Goal: Task Accomplishment & Management: Manage account settings

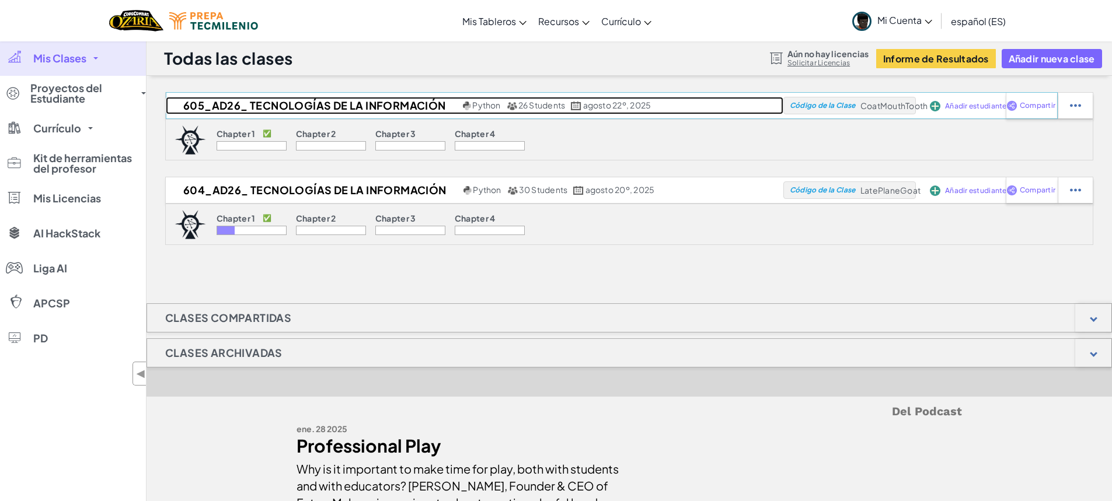
click at [219, 104] on h2 "605_AD26_ Tecnologías de la Información" at bounding box center [313, 106] width 294 height 18
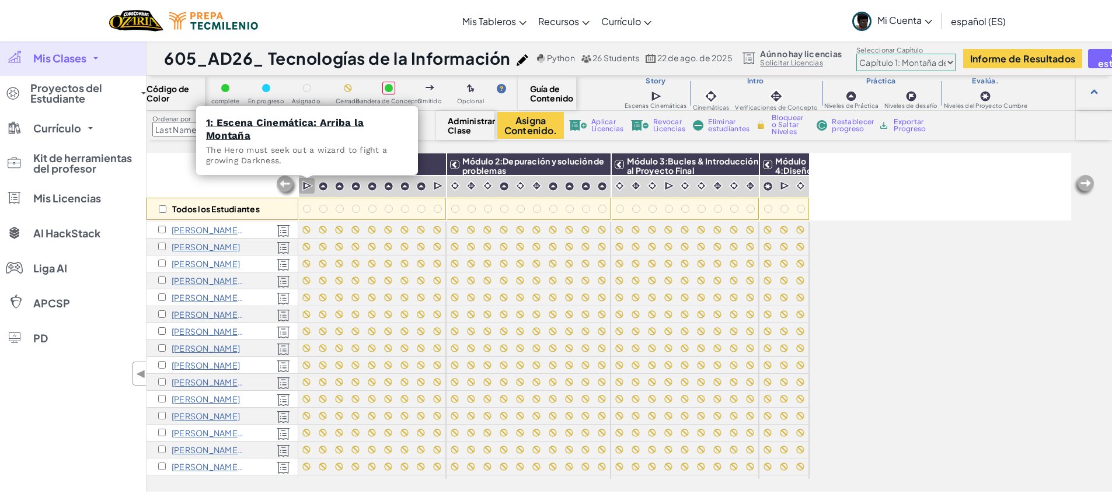
click at [306, 185] on img at bounding box center [307, 186] width 11 height 12
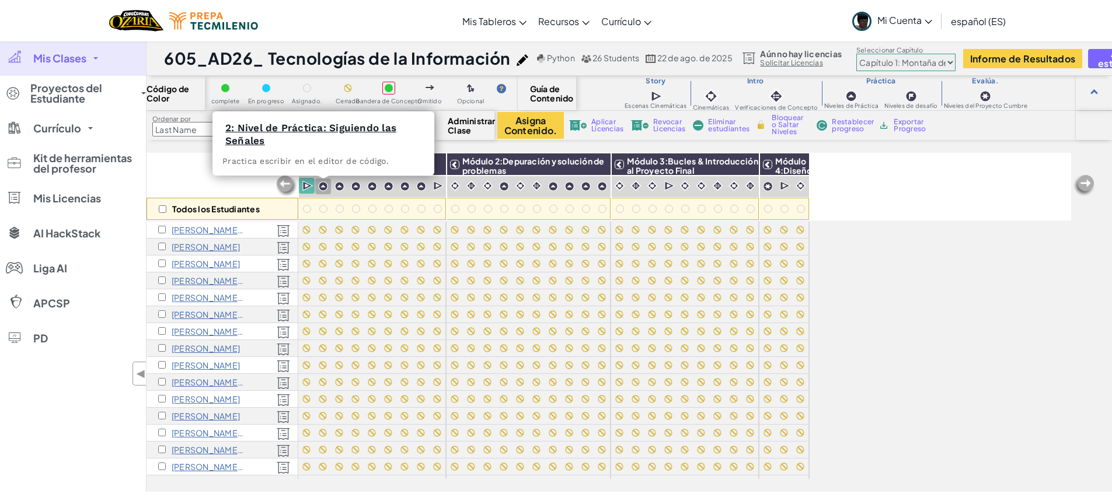
click at [323, 186] on img at bounding box center [323, 187] width 10 height 10
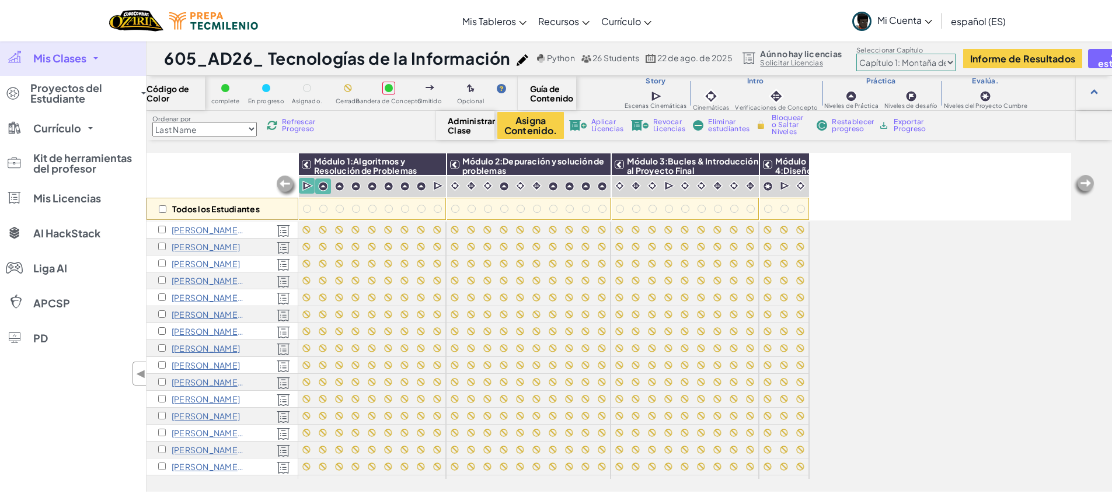
click at [165, 204] on div "Todos los Estudiantes" at bounding box center [223, 209] width 152 height 22
click at [163, 211] on input "checkbox" at bounding box center [163, 209] width 8 height 8
checkbox input "true"
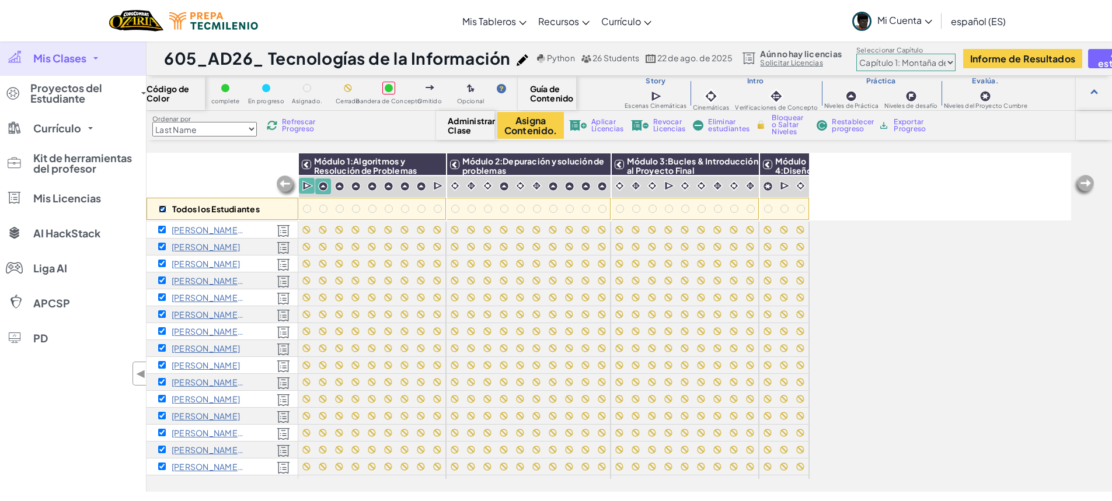
checkbox input "true"
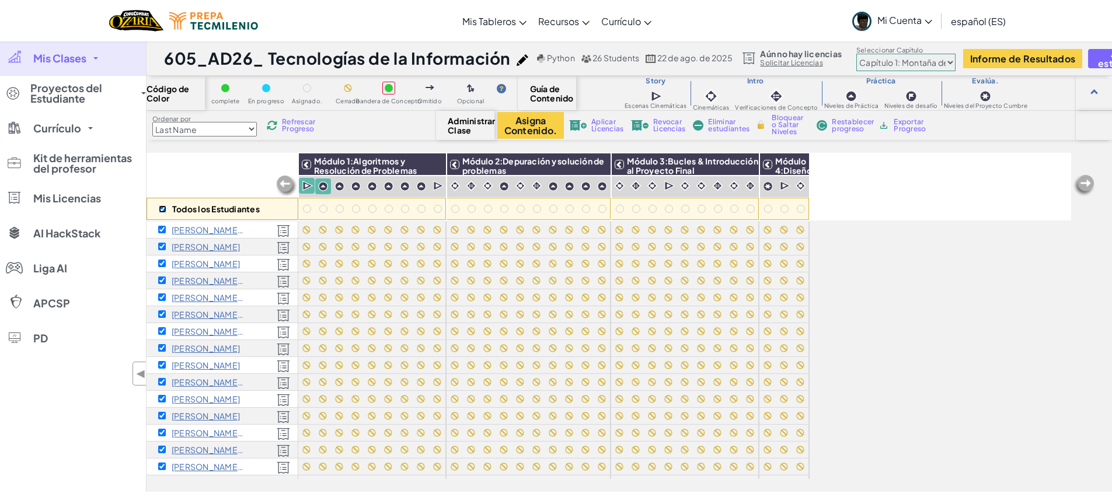
checkbox input "true"
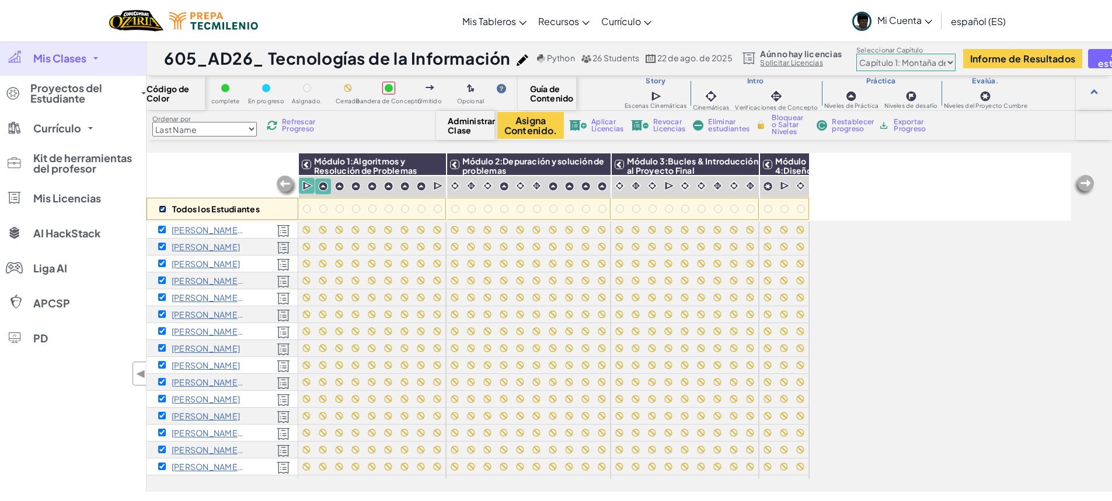
checkbox input "true"
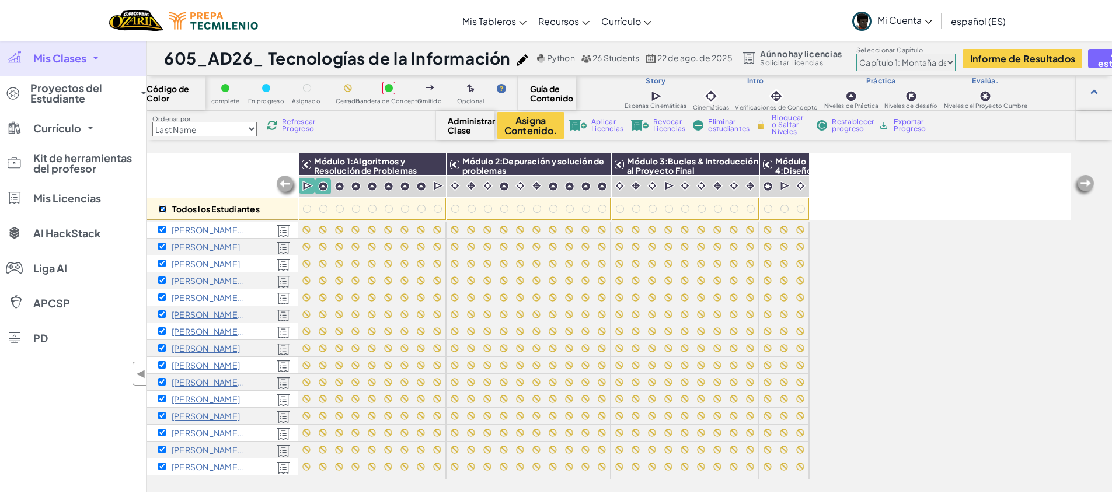
checkbox input "true"
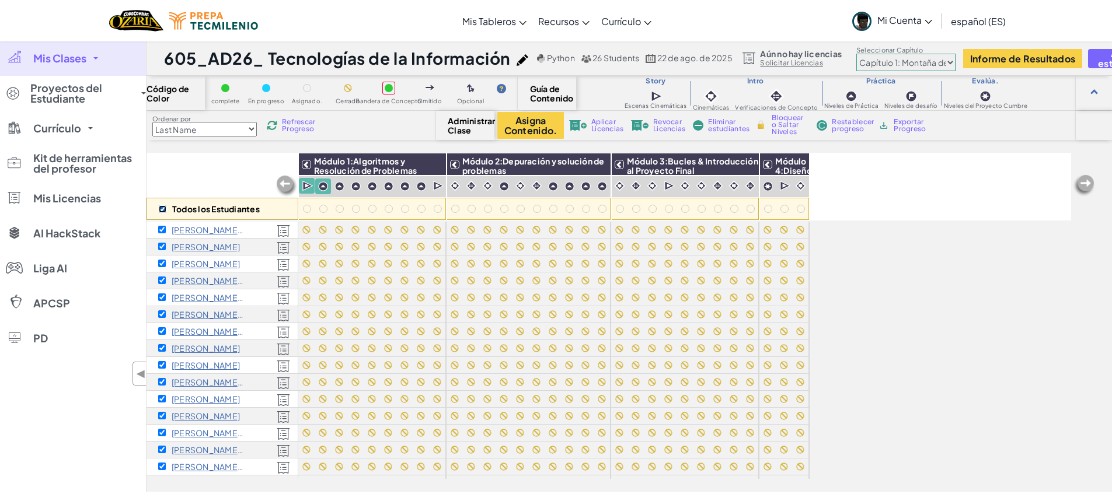
checkbox input "true"
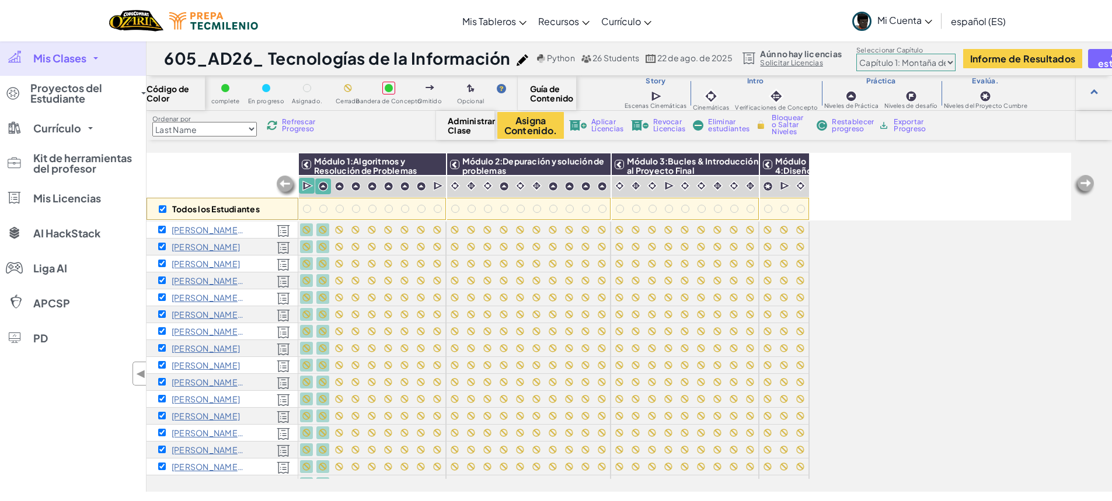
click at [979, 320] on div "Todos los Estudiantes Módulo 1:Algoritmos y Resolución de Problemas Módulo 2:De…" at bounding box center [609, 257] width 925 height 443
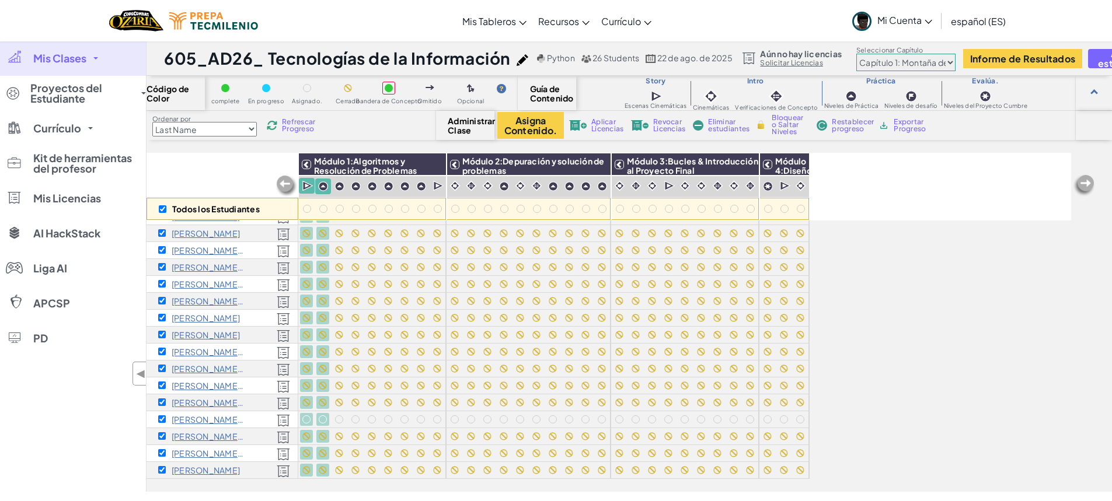
scroll to position [191, 0]
click at [163, 211] on input "checkbox" at bounding box center [163, 209] width 8 height 8
checkbox input "false"
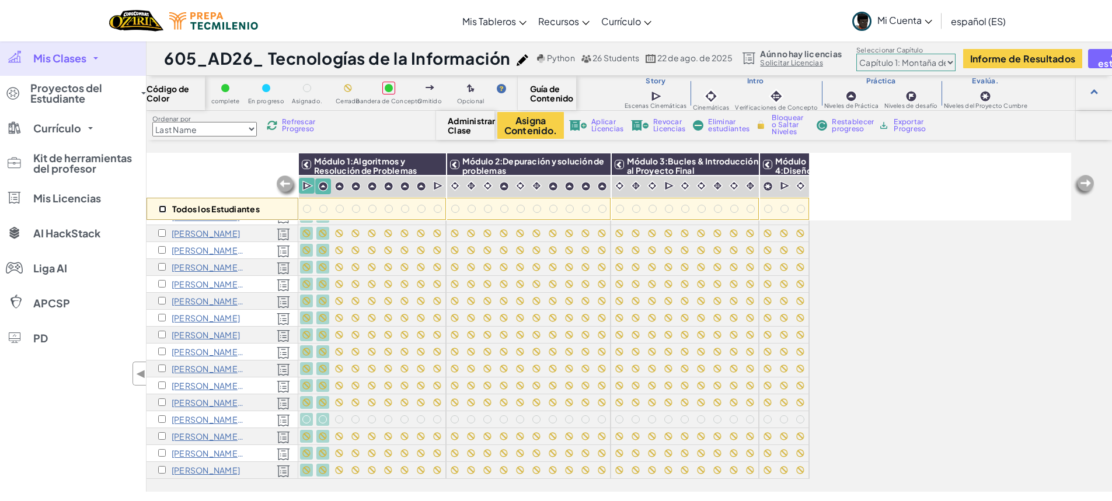
checkbox input "false"
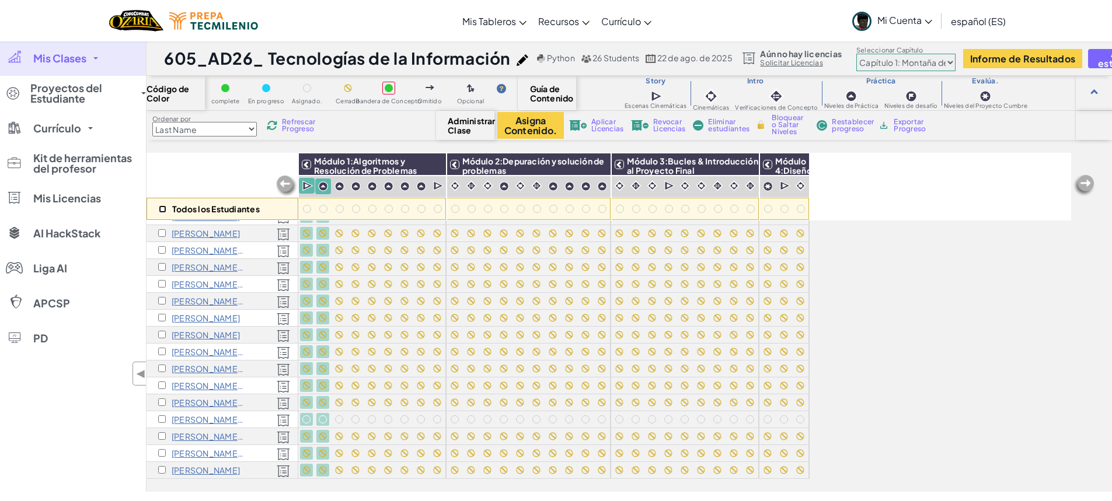
checkbox input "false"
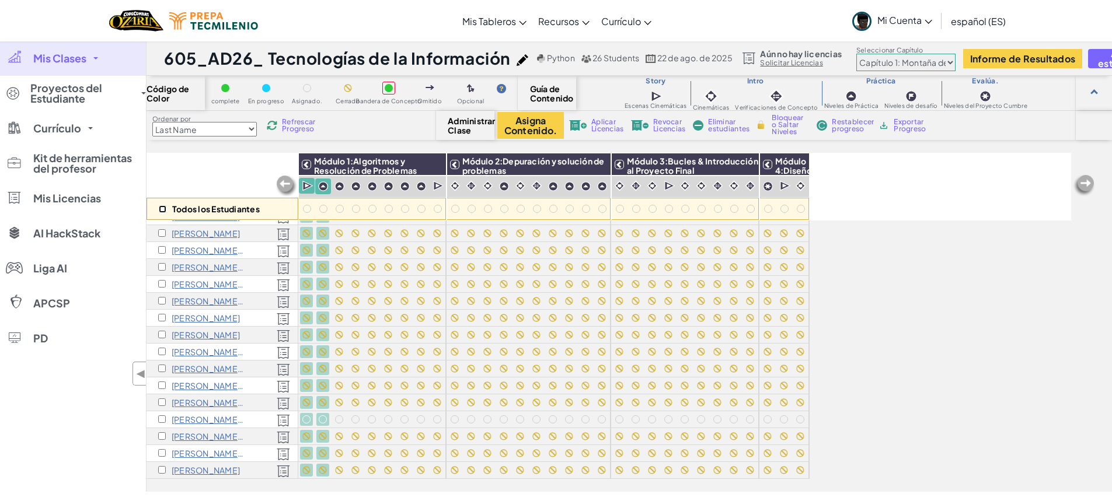
checkbox input "false"
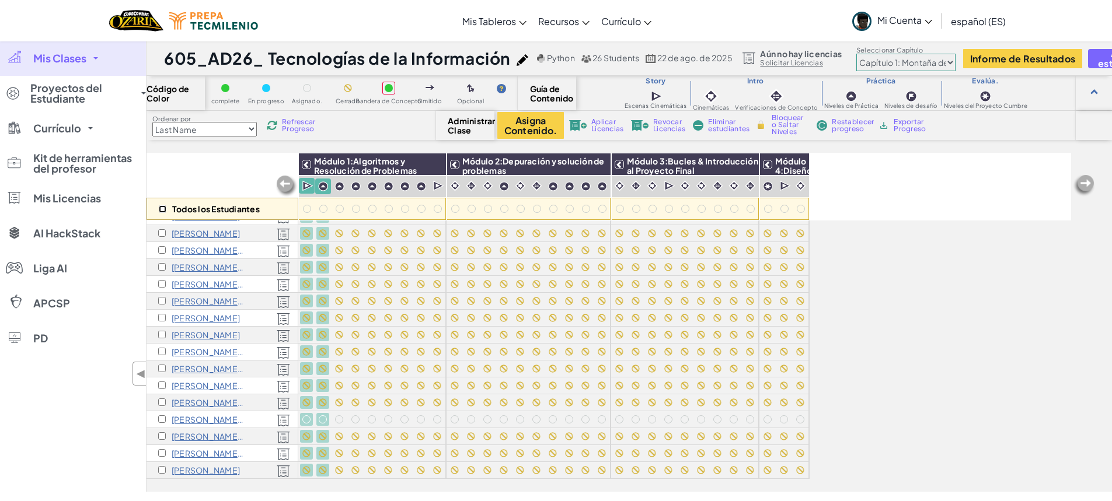
checkbox input "false"
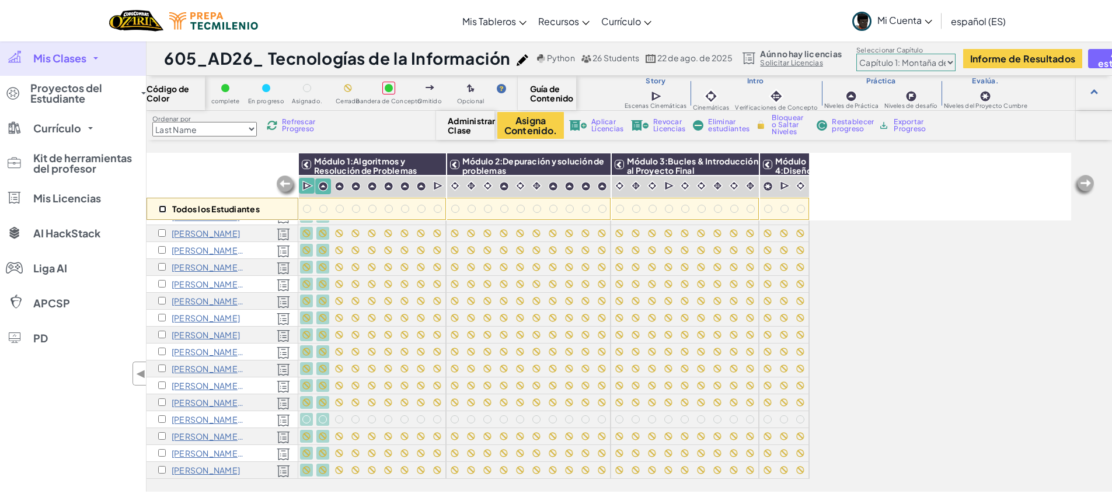
checkbox input "false"
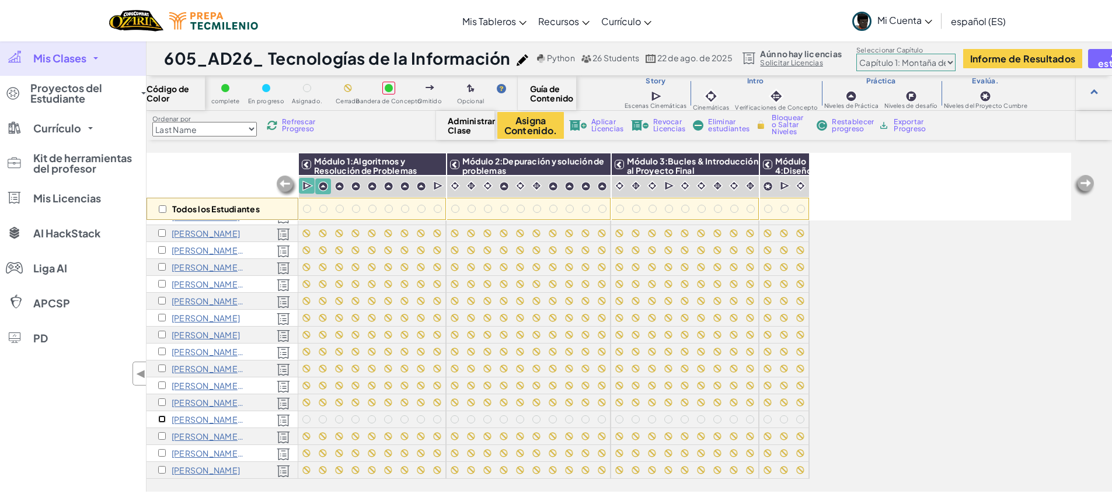
click at [162, 416] on input "checkbox" at bounding box center [162, 420] width 8 height 8
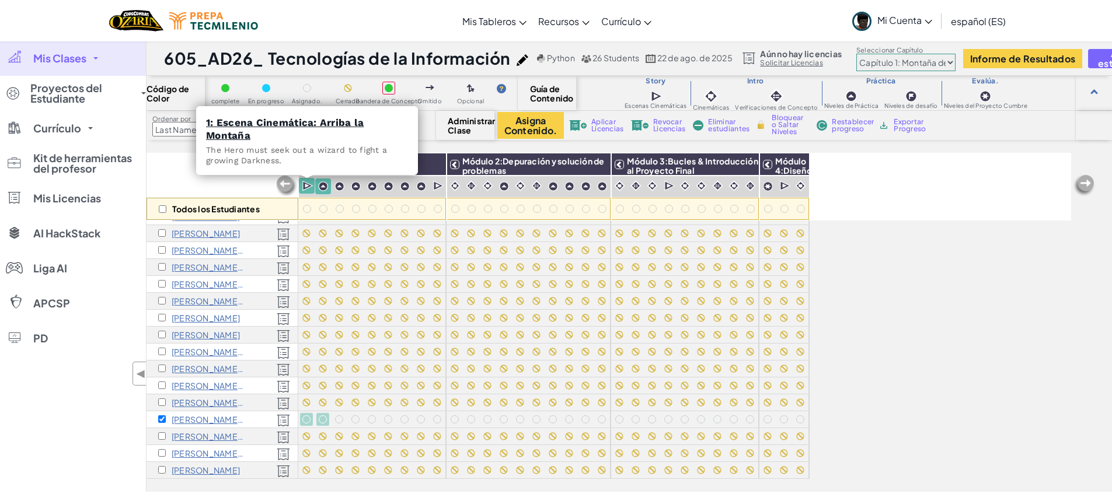
click at [311, 179] on div at bounding box center [307, 186] width 16 height 16
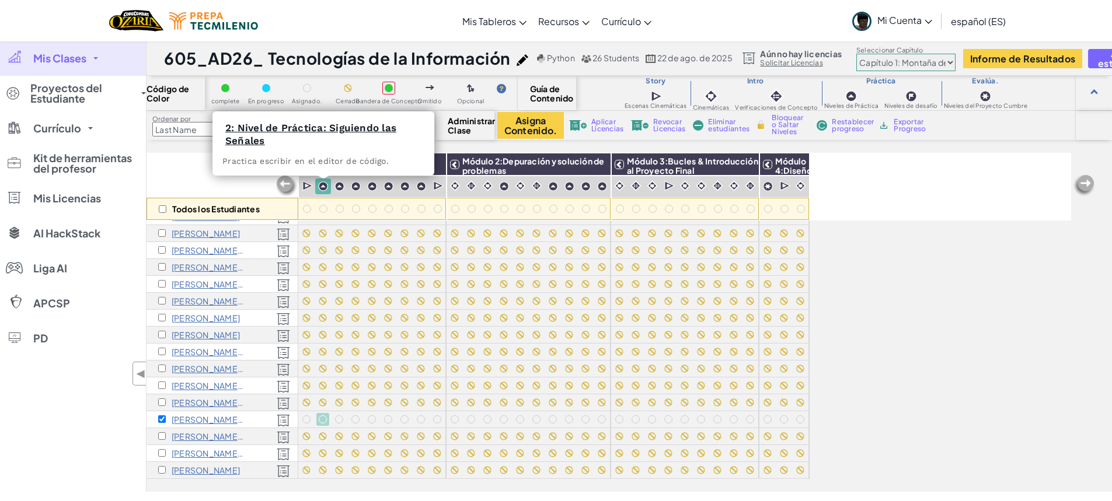
click at [325, 187] on img at bounding box center [323, 187] width 10 height 10
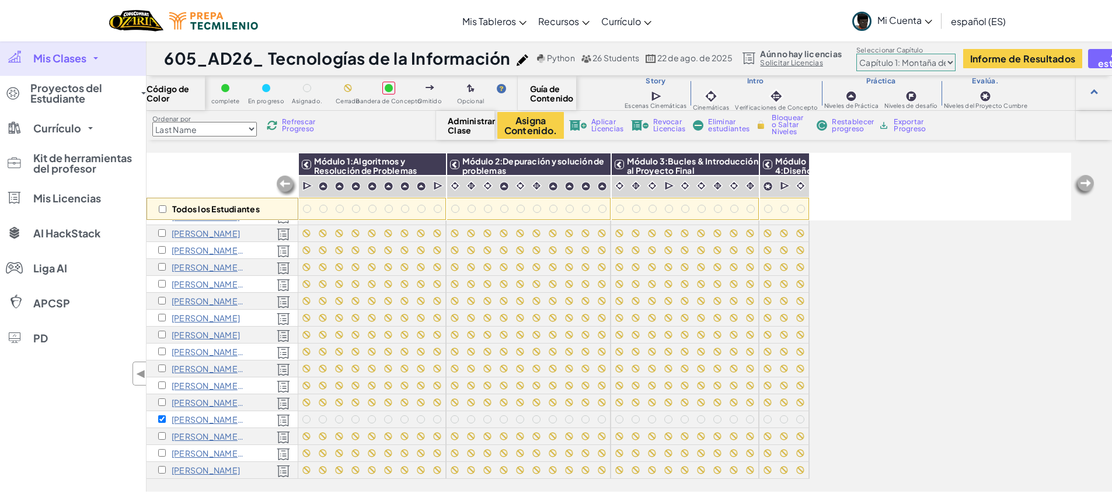
click at [790, 127] on span "Bloquear o Saltar Niveles" at bounding box center [789, 124] width 34 height 21
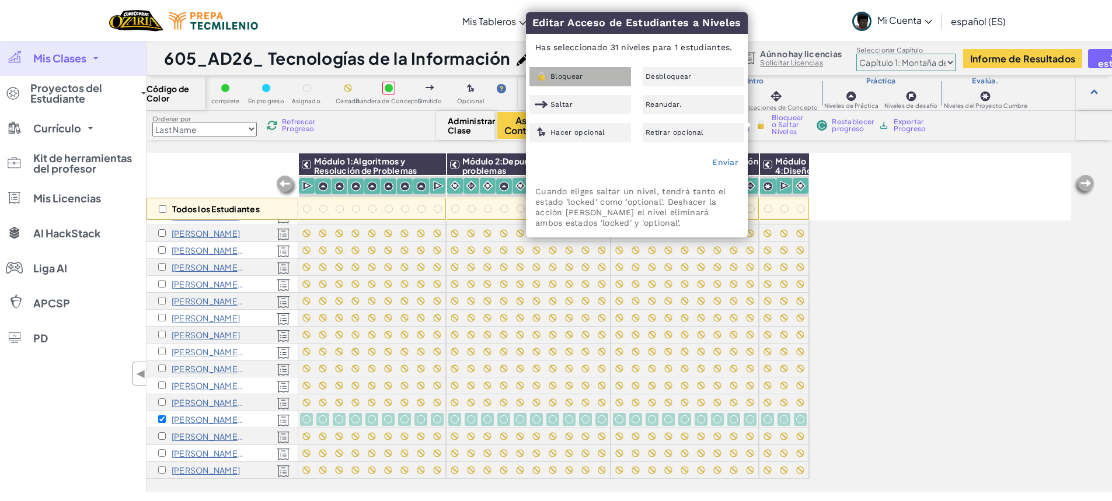
click at [575, 73] on span "Bloquear" at bounding box center [566, 76] width 33 height 7
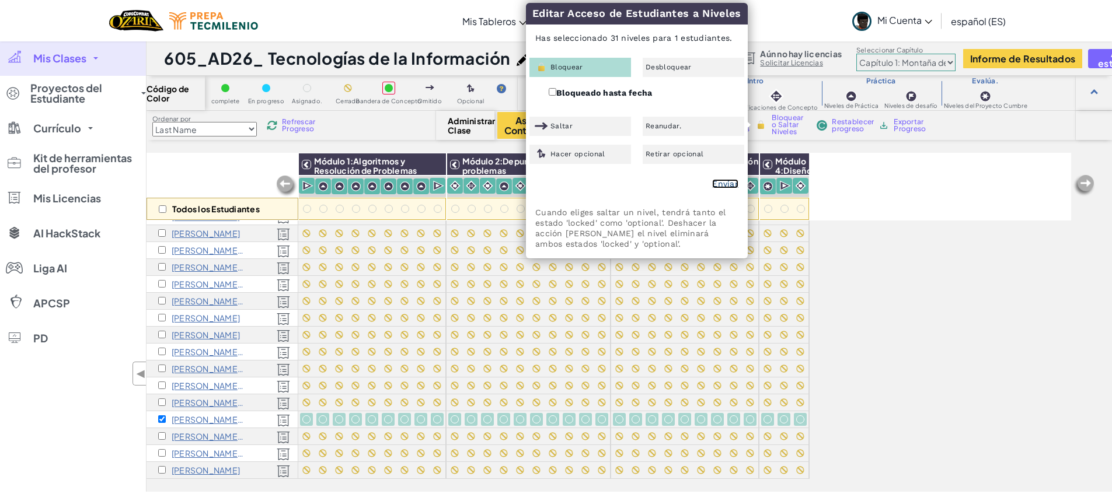
click at [726, 184] on link "Enviar" at bounding box center [725, 183] width 26 height 9
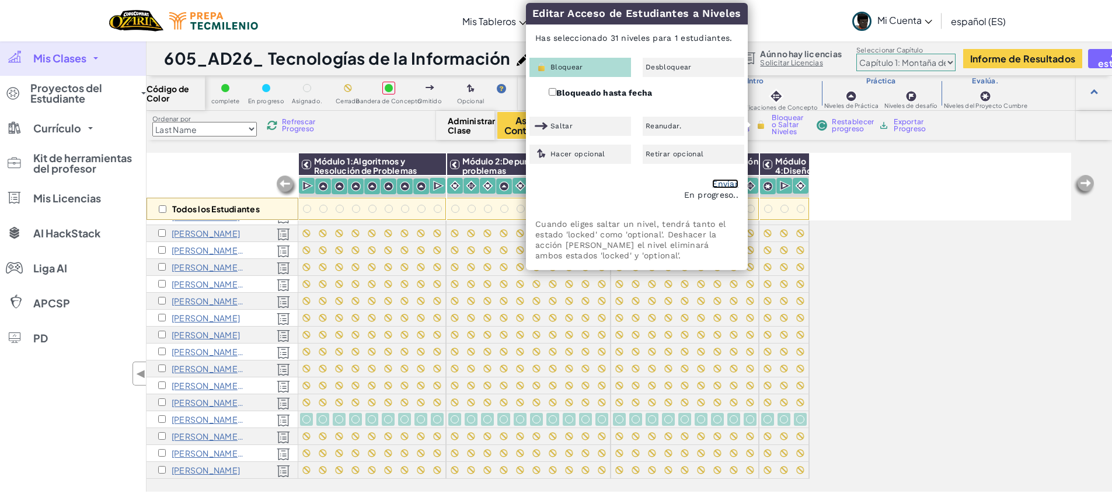
checkbox input "false"
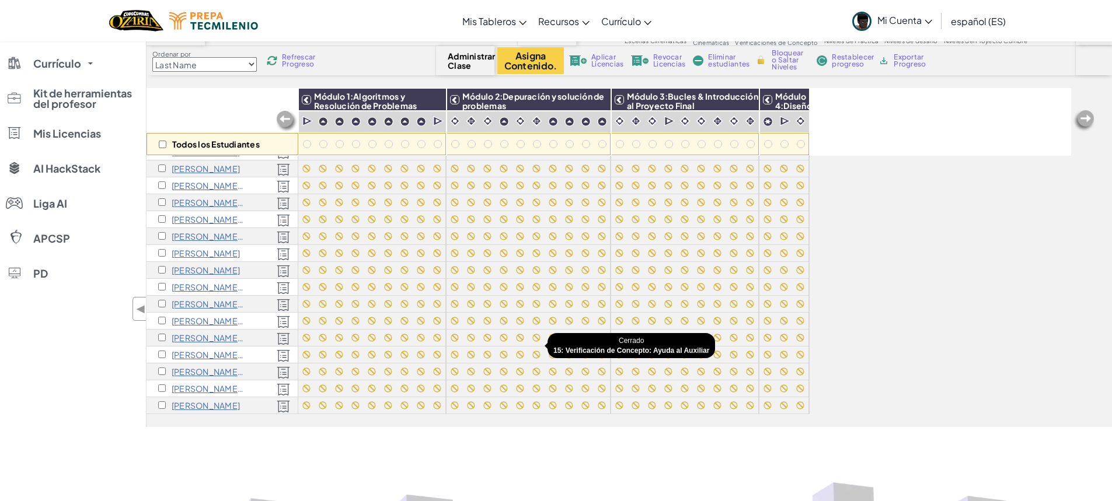
scroll to position [58, 0]
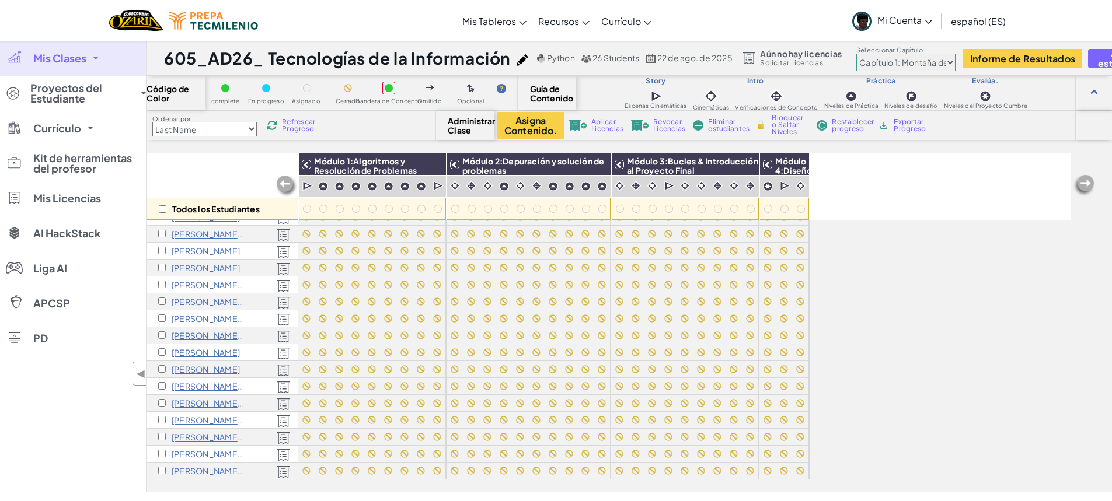
scroll to position [191, 0]
click at [205, 418] on div "[PERSON_NAME] z" at bounding box center [223, 420] width 152 height 17
click at [211, 399] on div "[PERSON_NAME] de la [PERSON_NAME] z" at bounding box center [223, 403] width 152 height 17
click at [199, 415] on p "[PERSON_NAME] z" at bounding box center [208, 419] width 73 height 9
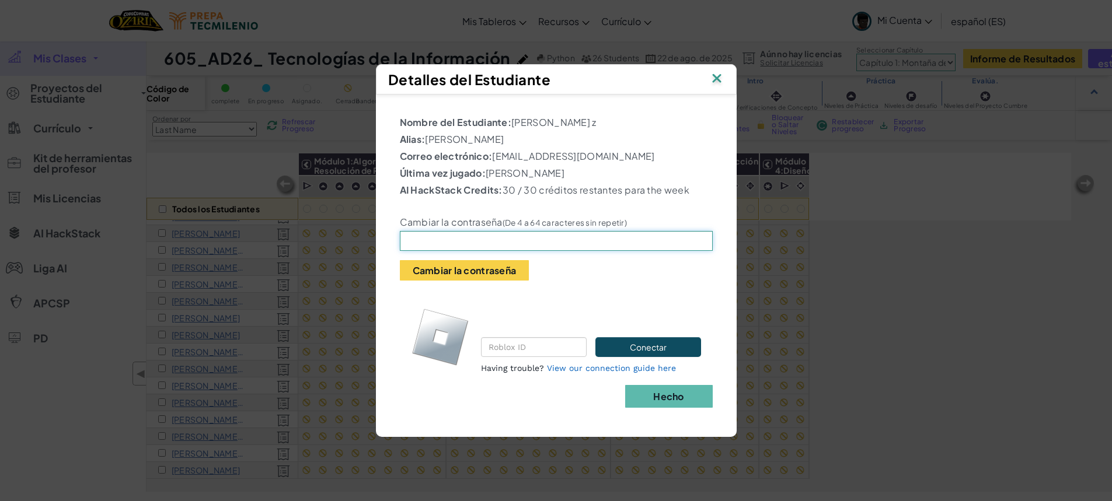
click at [458, 240] on input "text" at bounding box center [556, 241] width 313 height 20
type input "t"
type input "T"
type input "t"
type input "TecMax669"
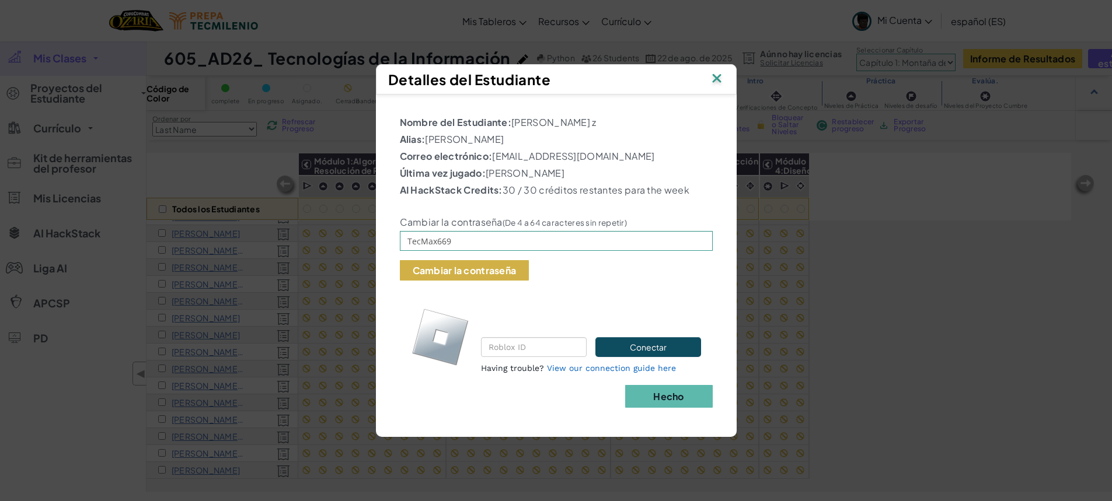
click at [492, 262] on button "Cambiar la contraseña" at bounding box center [465, 270] width 130 height 20
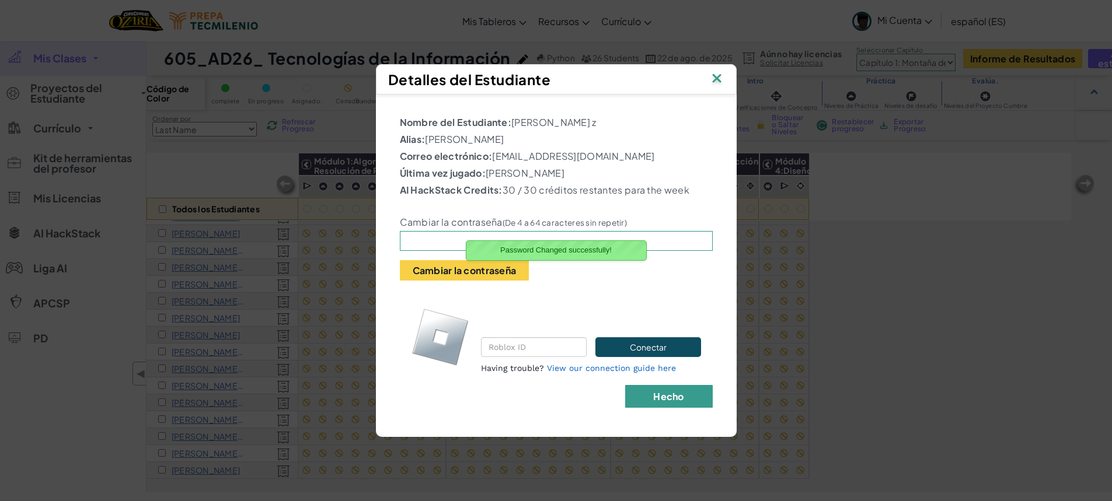
click at [659, 395] on b "Hecho" at bounding box center [668, 397] width 30 height 12
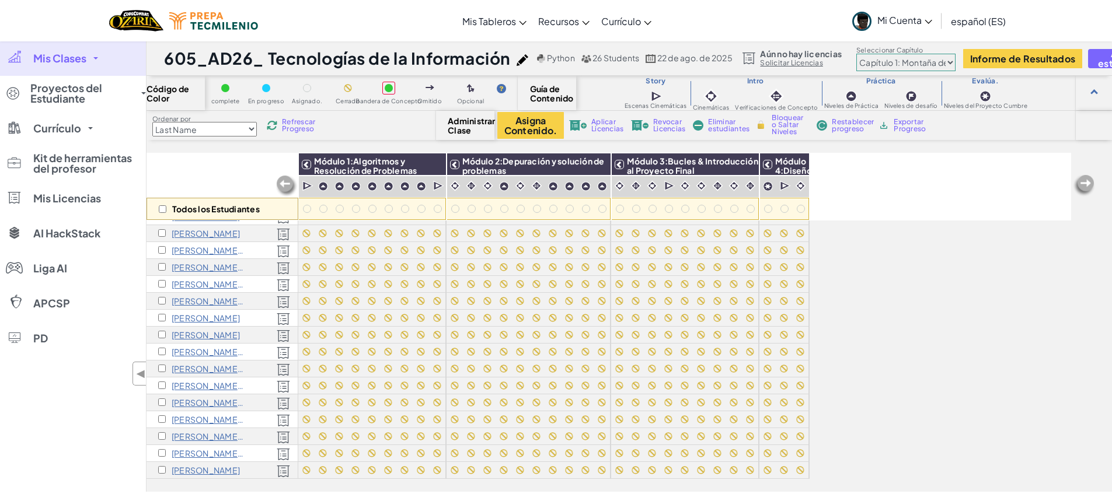
click at [196, 415] on p "[PERSON_NAME] z" at bounding box center [208, 419] width 73 height 9
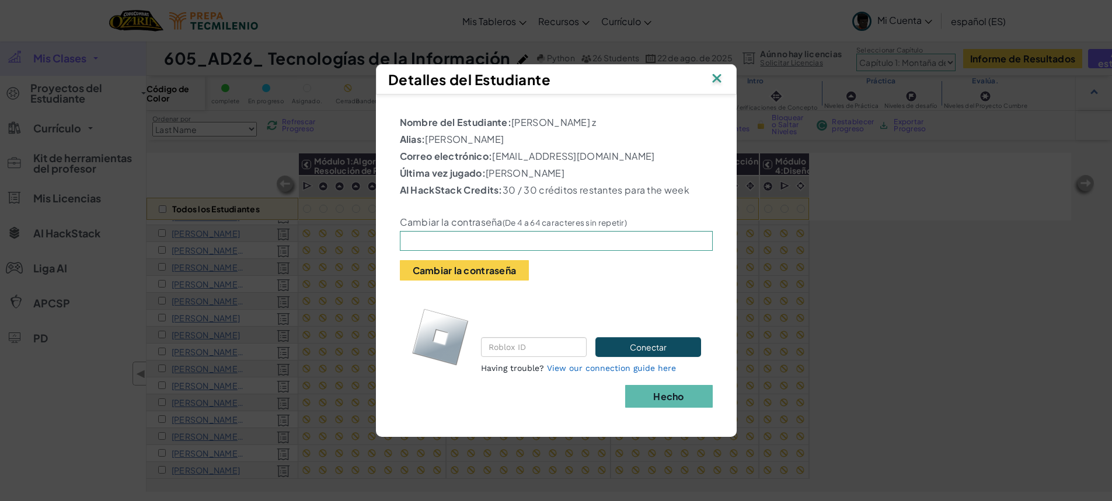
click at [722, 80] on img at bounding box center [716, 80] width 15 height 18
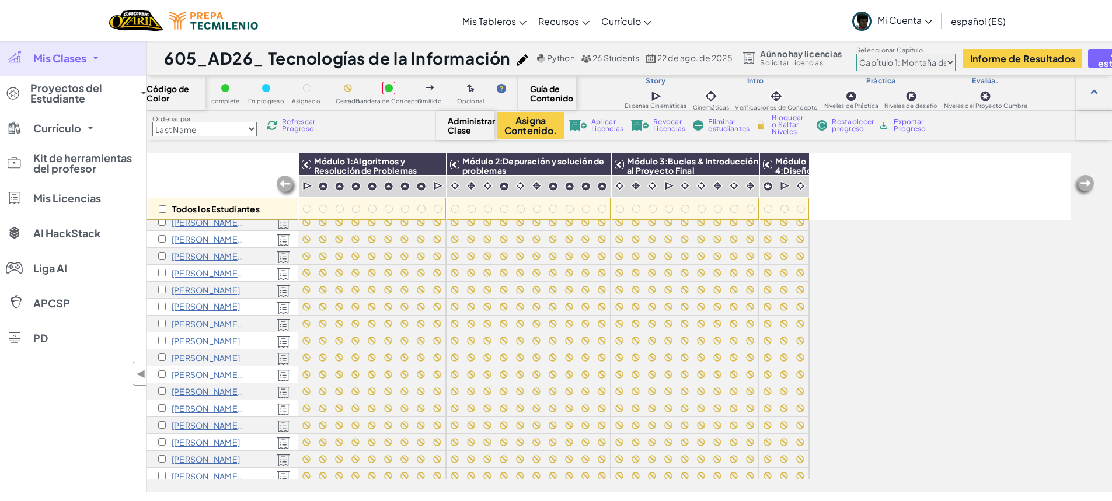
scroll to position [117, 0]
click at [215, 405] on p "[PERSON_NAME]" at bounding box center [206, 400] width 68 height 9
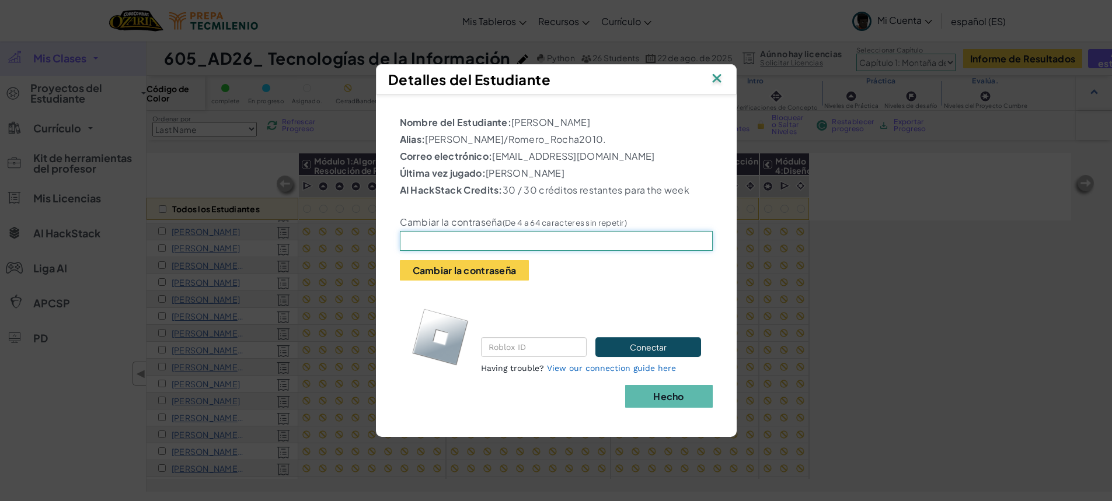
click at [483, 243] on input "text" at bounding box center [556, 241] width 313 height 20
type input "Roro31/#ca"
click at [511, 271] on button "Cambiar la contraseña" at bounding box center [465, 270] width 130 height 20
click at [642, 396] on button "Hecho" at bounding box center [669, 396] width 88 height 23
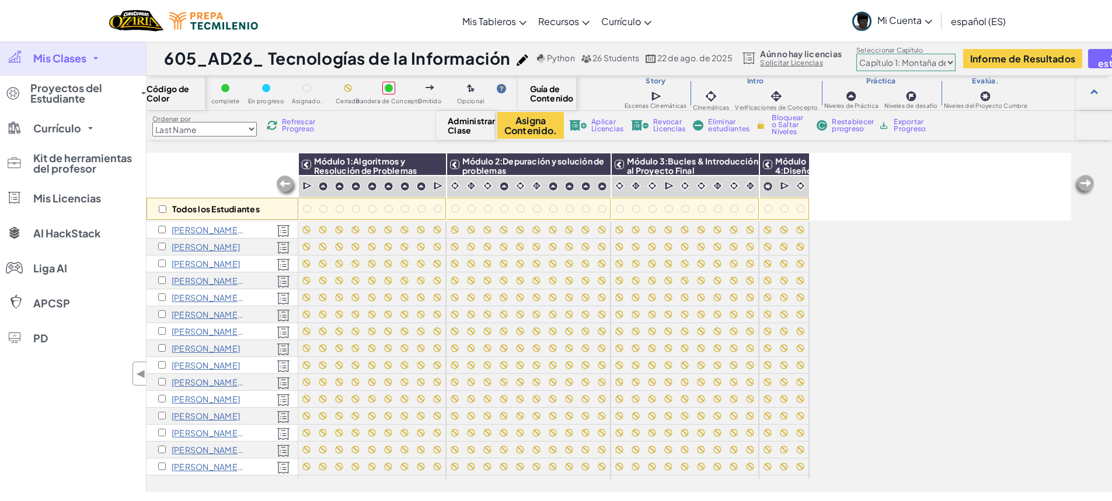
click at [207, 262] on p "[PERSON_NAME]" at bounding box center [206, 263] width 68 height 9
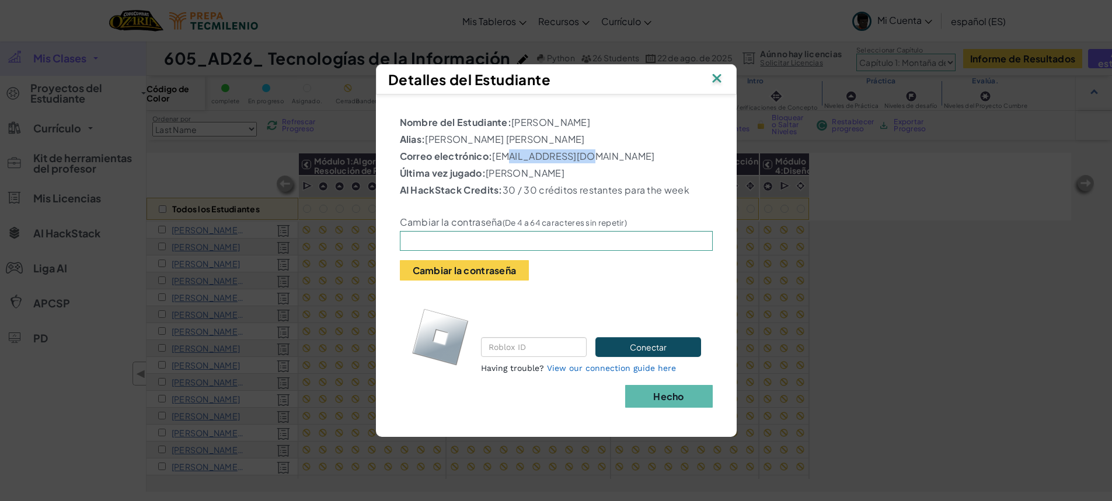
drag, startPoint x: 540, startPoint y: 162, endPoint x: 583, endPoint y: 163, distance: 42.6
click at [583, 163] on p "Correo electrónico: al07141998@tecmilenio.mx" at bounding box center [556, 156] width 313 height 14
click at [575, 246] on input "text" at bounding box center [556, 241] width 313 height 20
click at [416, 271] on button "Cambiar la contraseña" at bounding box center [465, 270] width 130 height 20
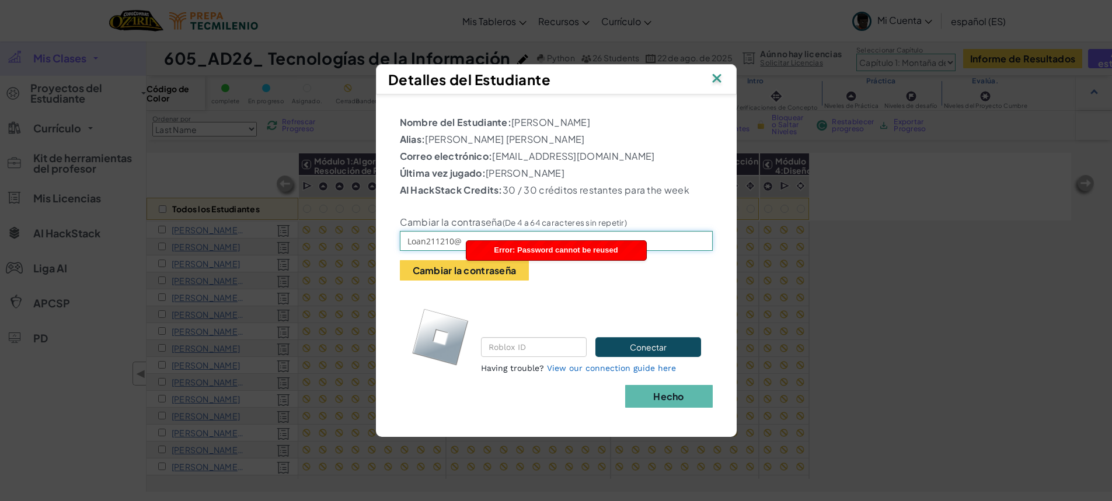
click at [459, 239] on input "Loan211210@" at bounding box center [556, 241] width 313 height 20
type input "L"
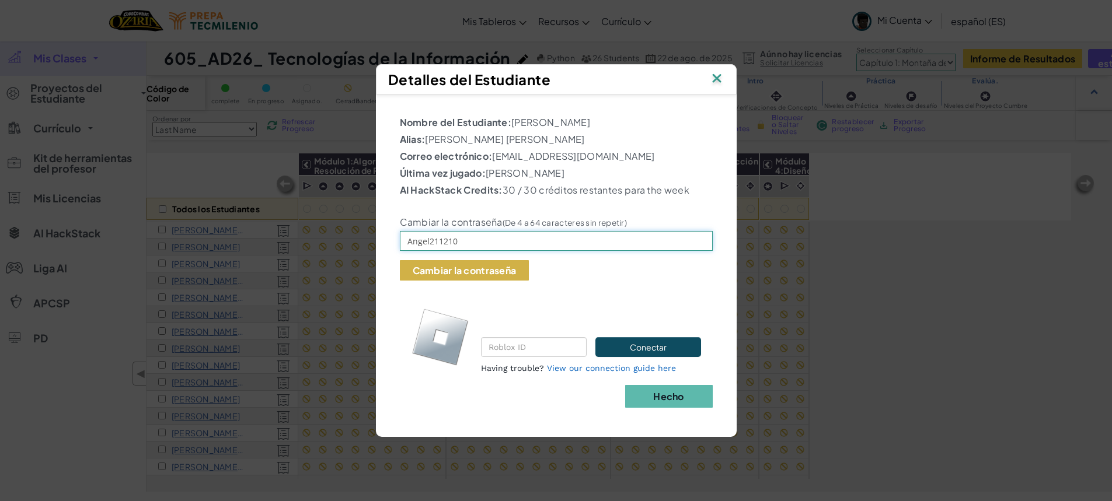
type input "Angel211210"
click at [471, 274] on button "Cambiar la contraseña" at bounding box center [465, 270] width 130 height 20
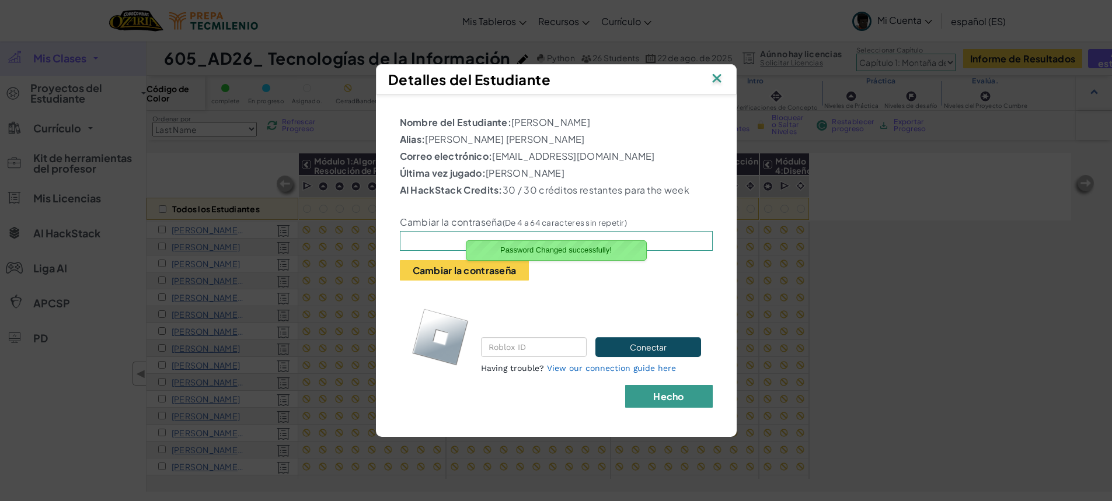
click at [666, 400] on b "Hecho" at bounding box center [668, 397] width 30 height 12
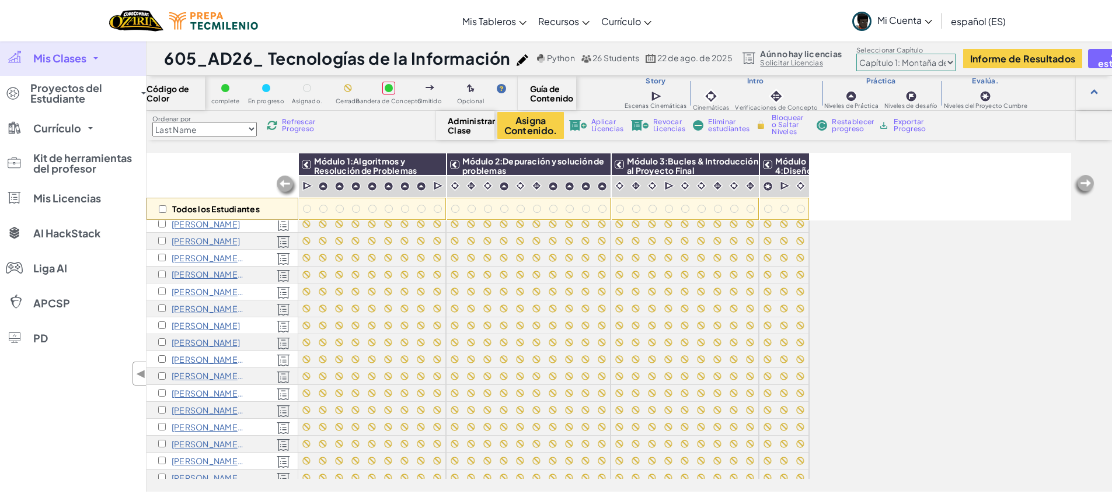
scroll to position [191, 0]
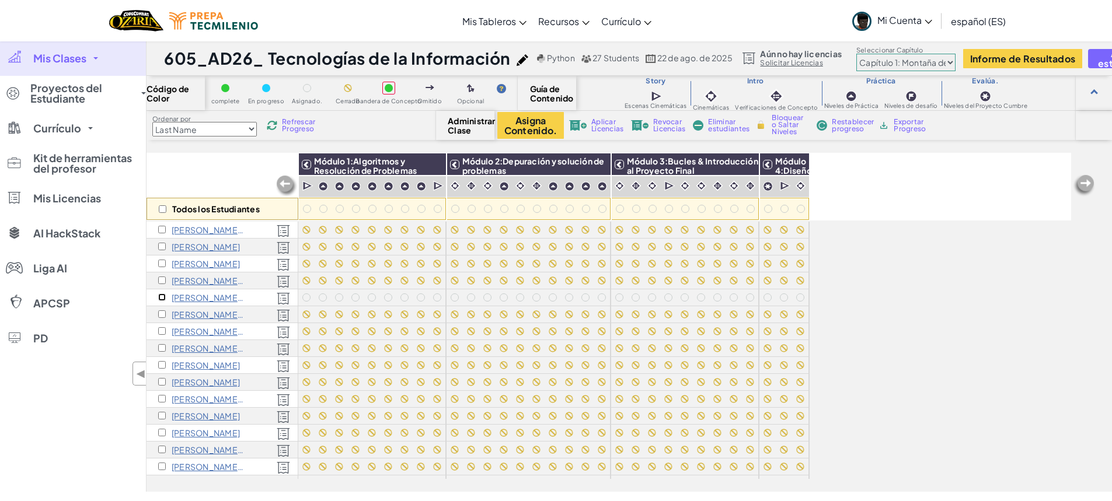
click at [161, 297] on input "checkbox" at bounding box center [162, 298] width 8 height 8
click at [778, 127] on span "Bloquear o Saltar Niveles" at bounding box center [789, 124] width 34 height 21
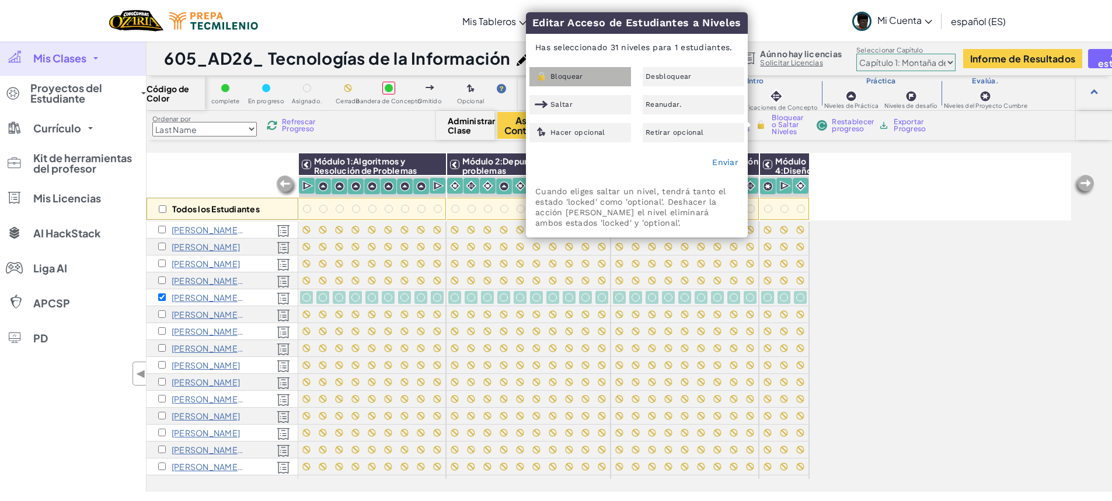
click at [597, 71] on div "Bloquear" at bounding box center [580, 76] width 102 height 19
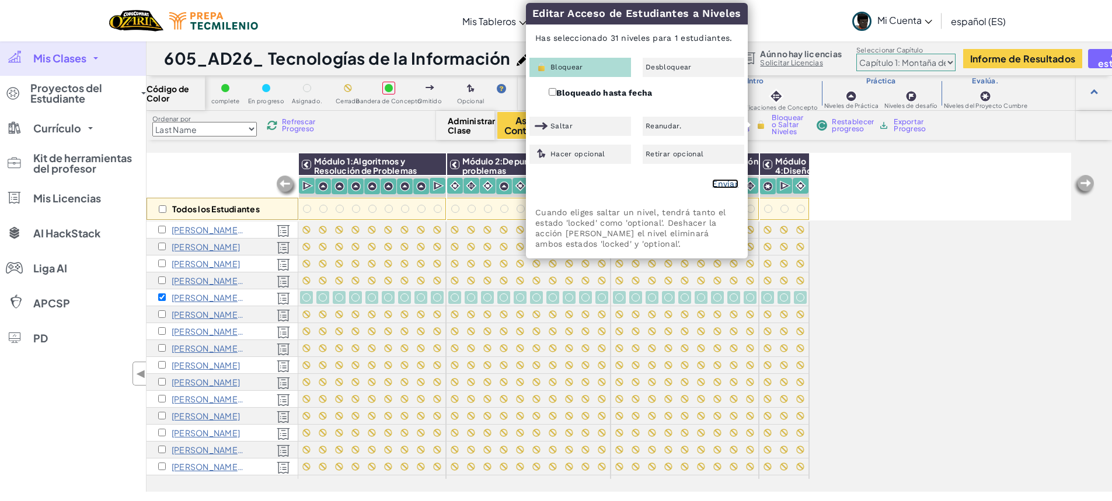
click at [720, 183] on link "Enviar" at bounding box center [725, 183] width 26 height 9
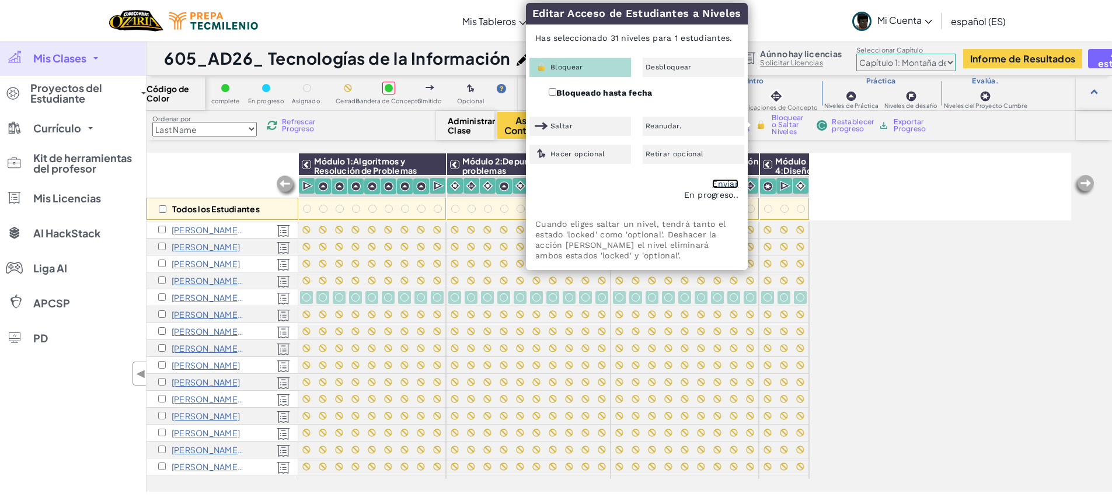
checkbox input "false"
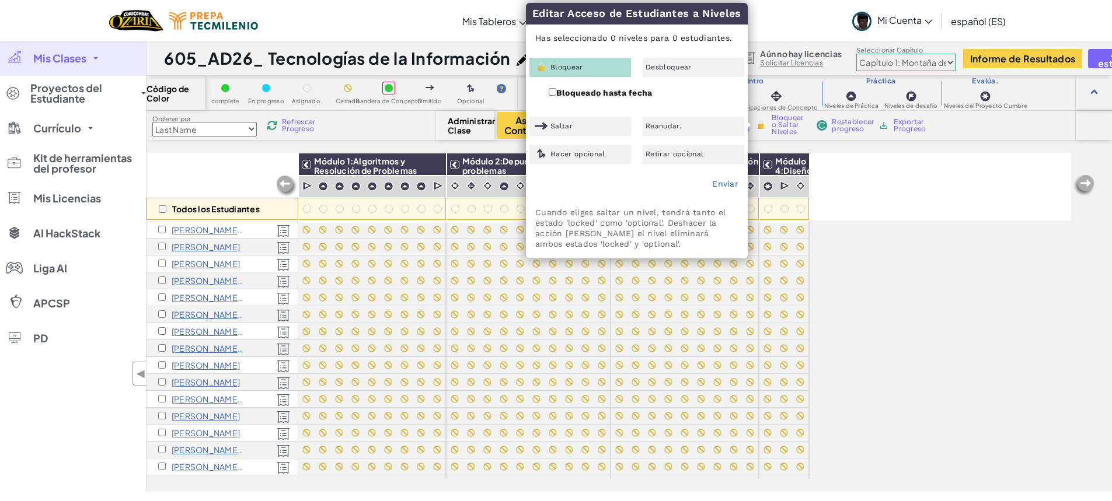
click at [987, 325] on div "Todos los Estudiantes Módulo 1:Algoritmos y Resolución de Problemas Módulo 2:De…" at bounding box center [609, 257] width 925 height 443
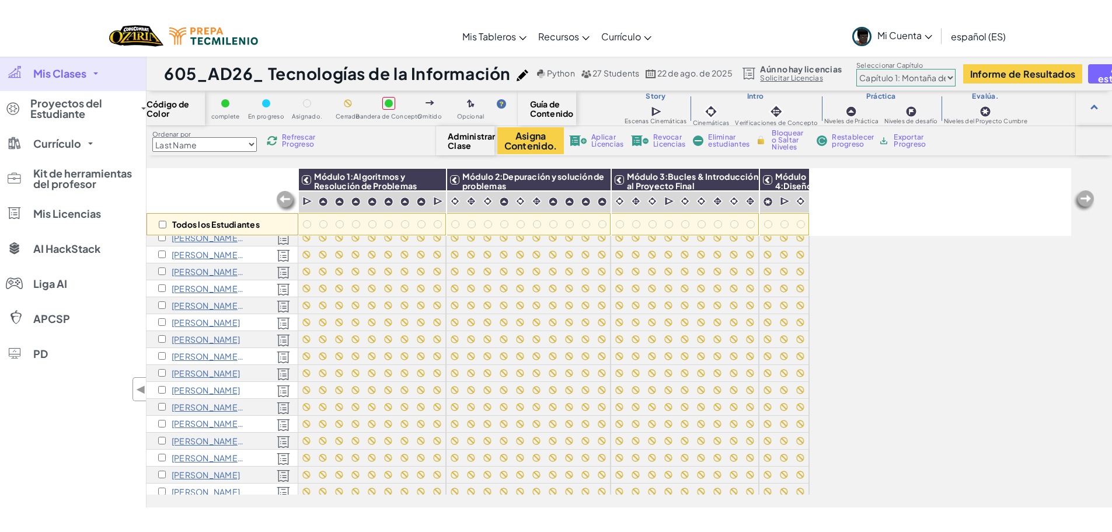
scroll to position [1, 0]
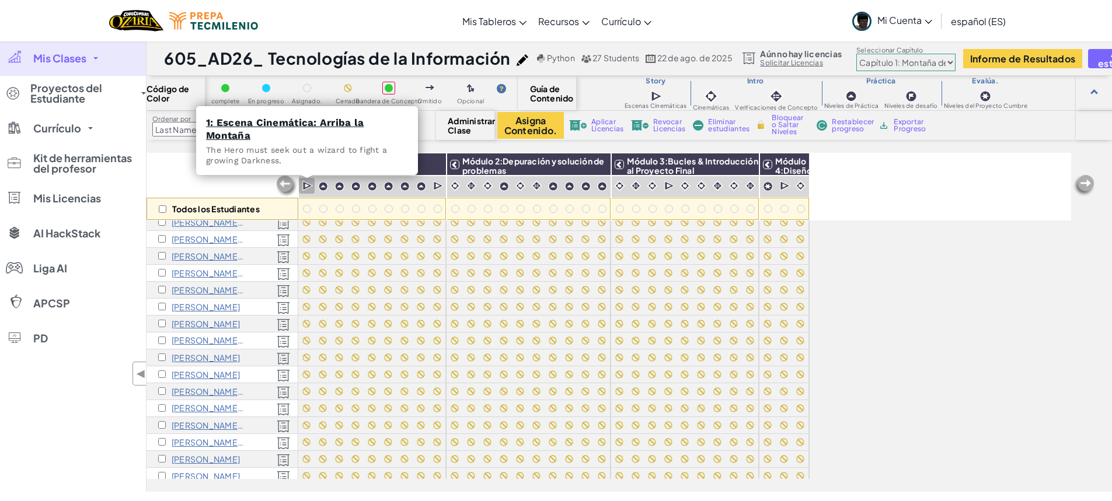
drag, startPoint x: 308, startPoint y: 184, endPoint x: 317, endPoint y: 184, distance: 8.8
click at [308, 184] on img at bounding box center [307, 186] width 11 height 12
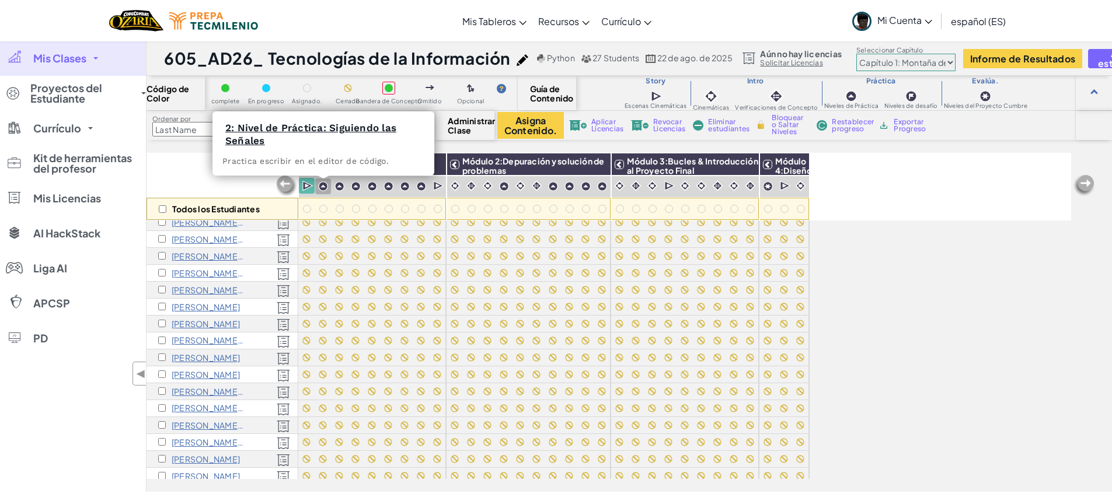
click at [322, 192] on div at bounding box center [323, 187] width 16 height 16
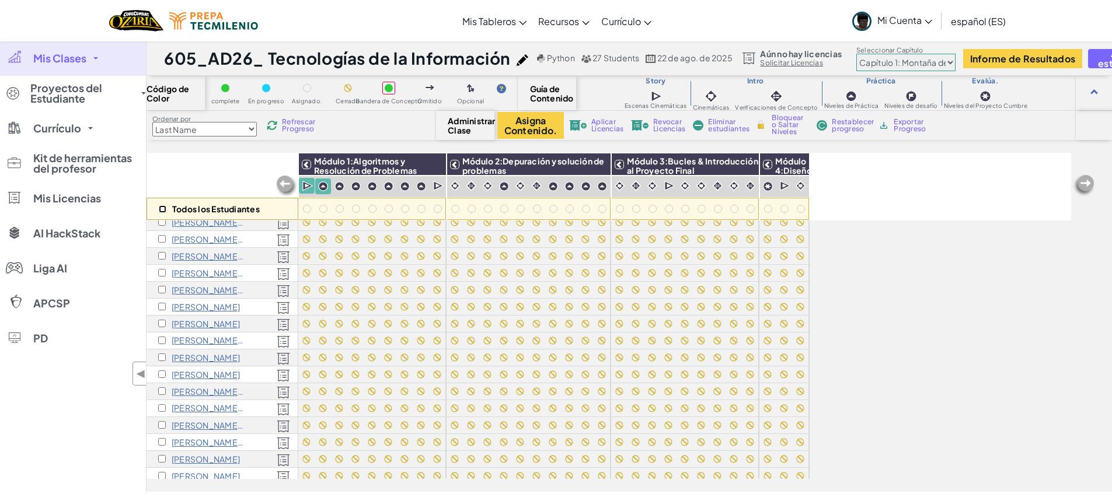
click at [162, 210] on input "checkbox" at bounding box center [163, 209] width 8 height 8
checkbox input "true"
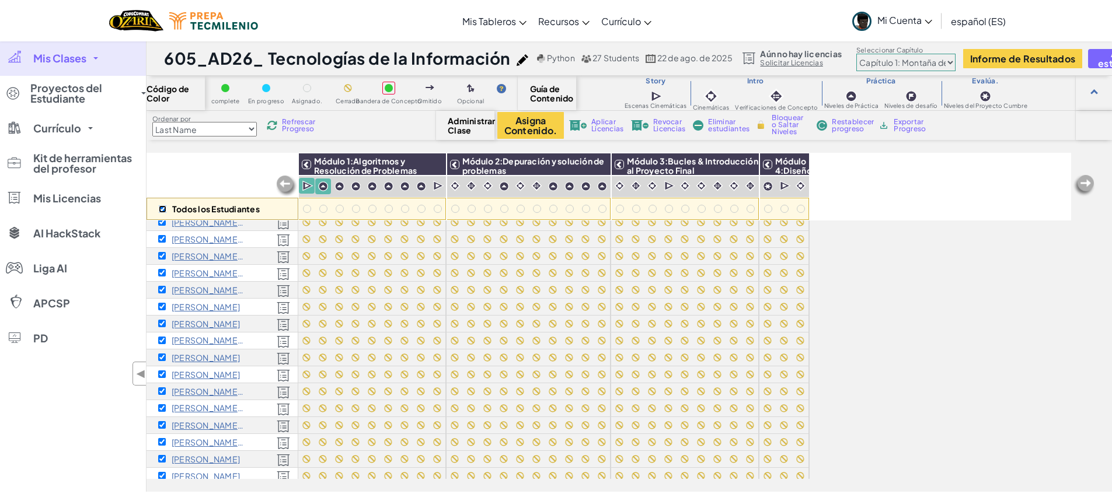
checkbox input "true"
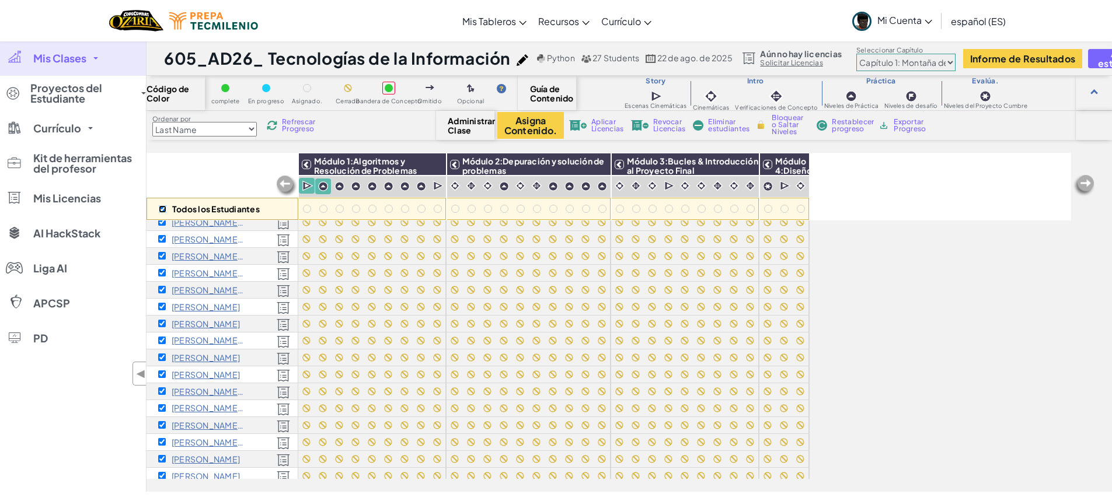
checkbox input "true"
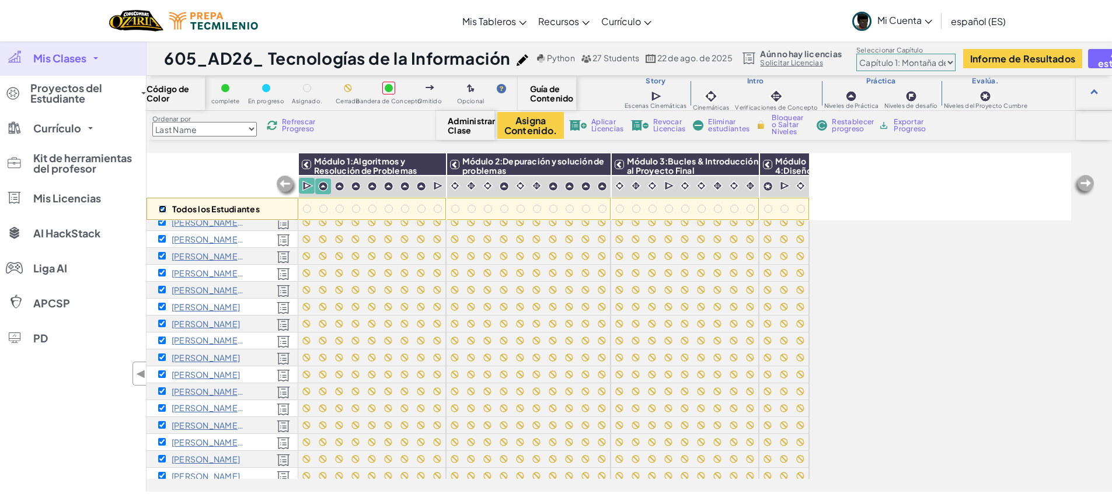
checkbox input "true"
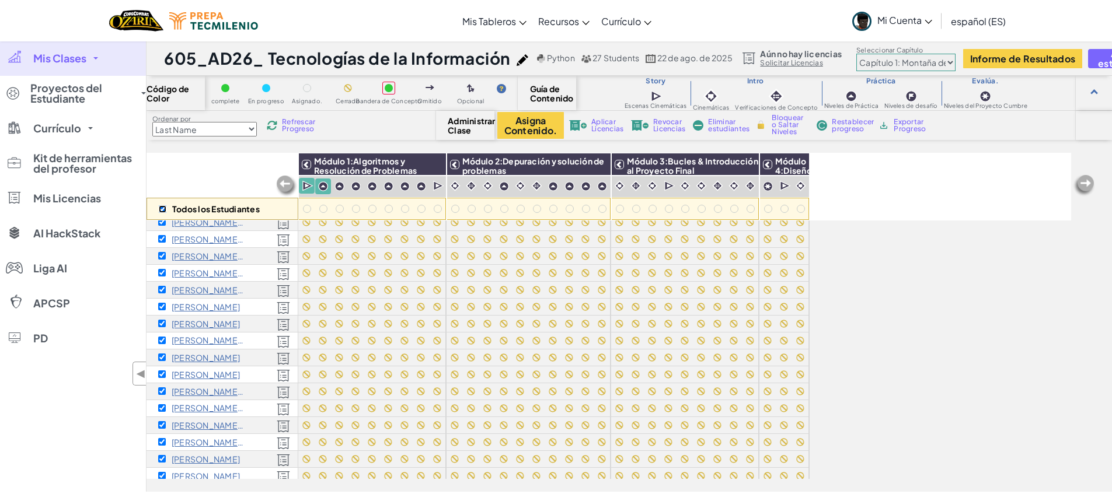
checkbox input "true"
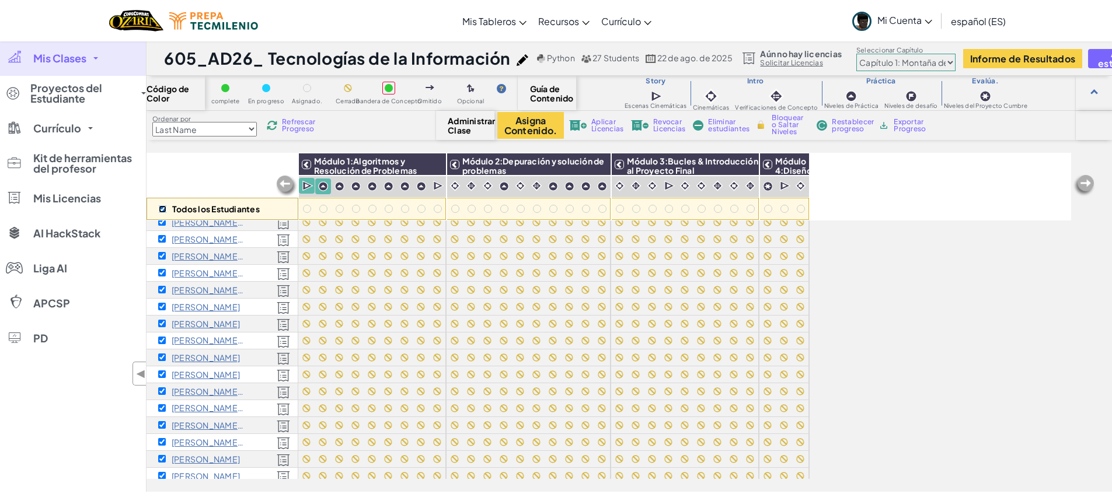
checkbox input "true"
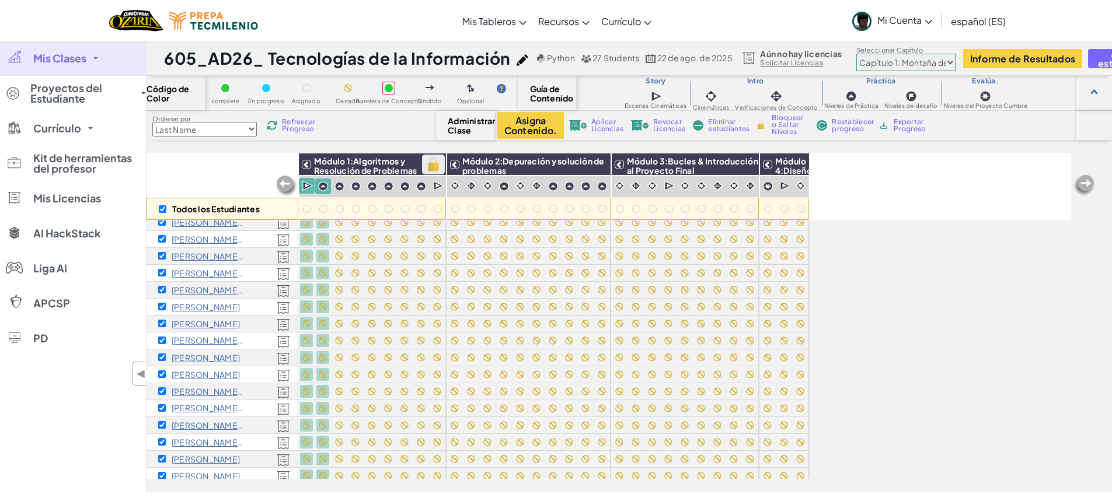
click at [441, 165] on img at bounding box center [433, 165] width 20 height 18
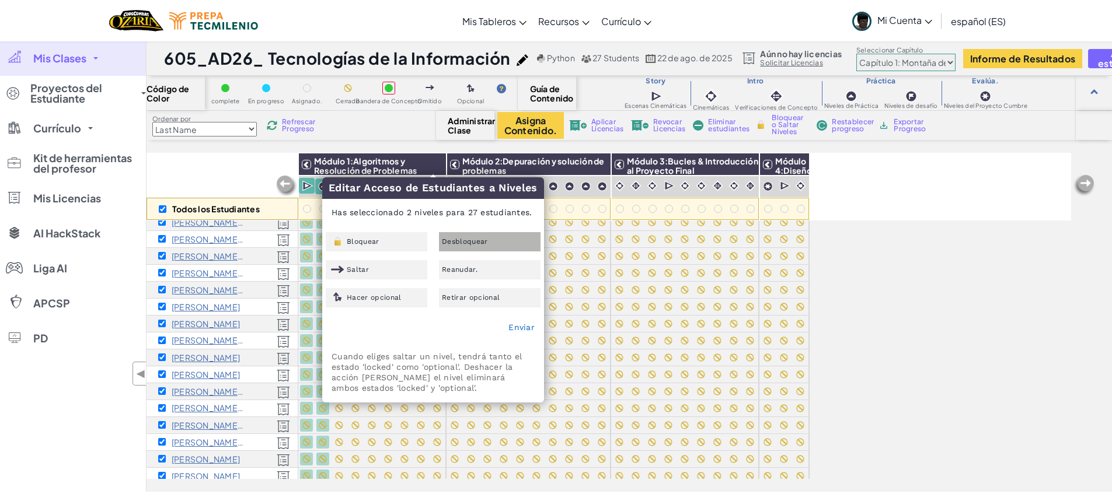
click at [462, 243] on span "Desbloquear" at bounding box center [465, 241] width 46 height 7
click at [515, 327] on link "Enviar" at bounding box center [521, 327] width 26 height 9
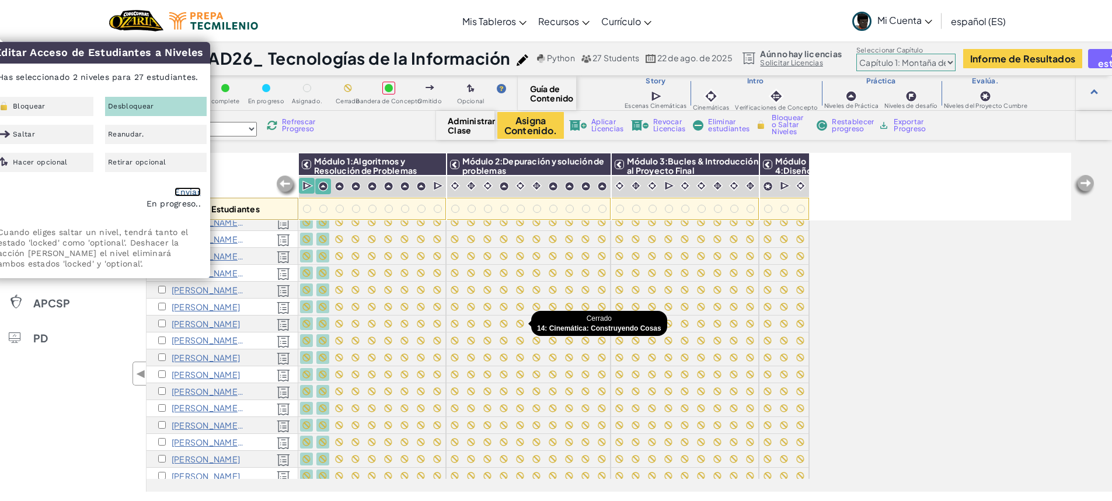
checkbox input "false"
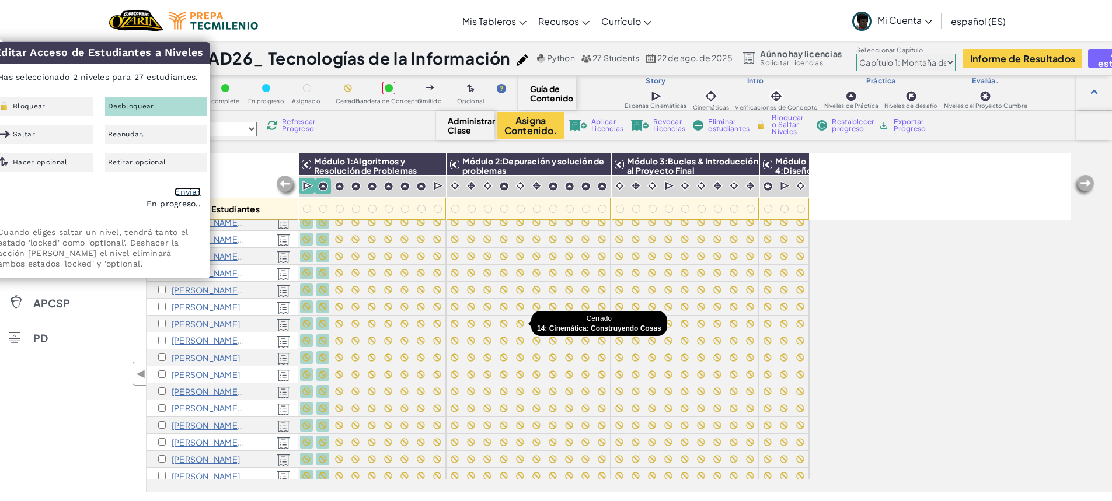
checkbox input "false"
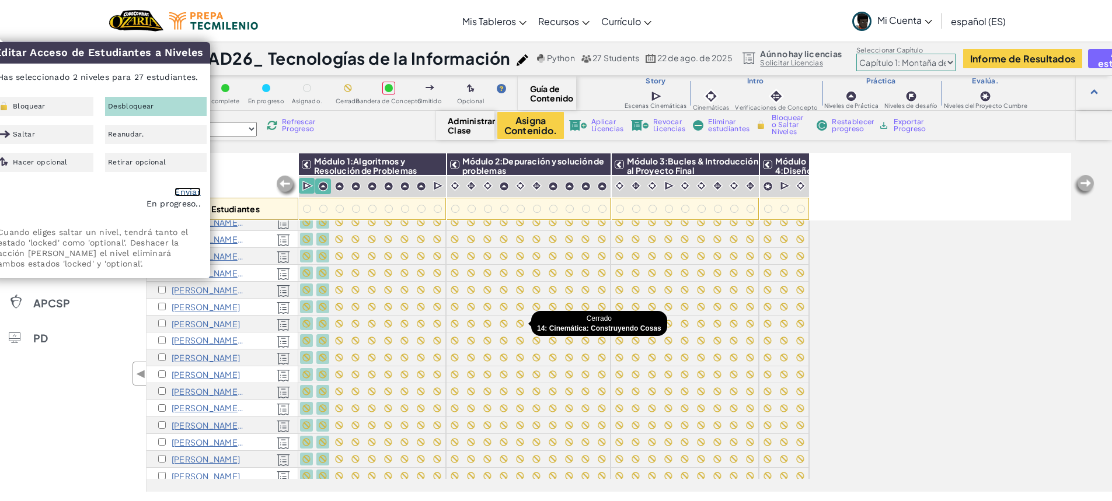
checkbox input "false"
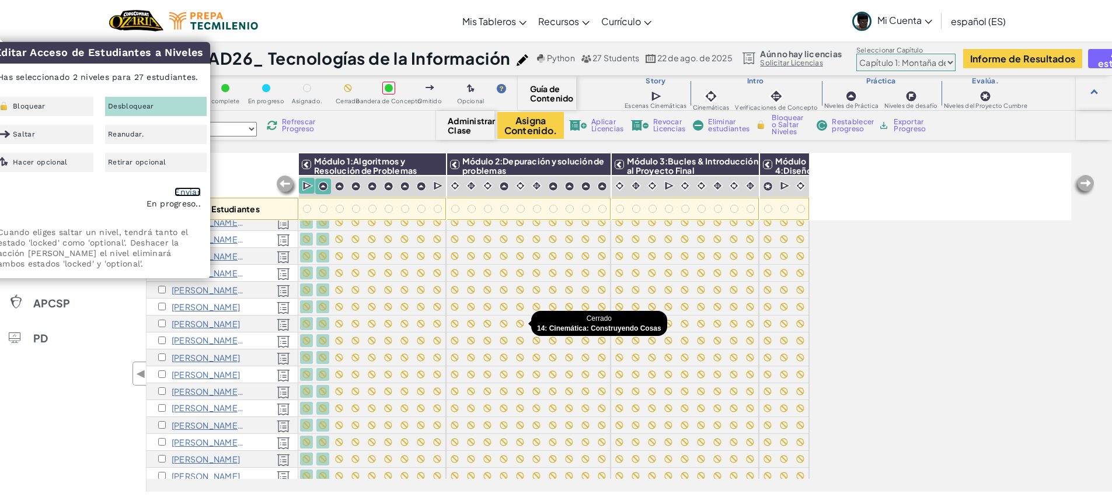
checkbox input "false"
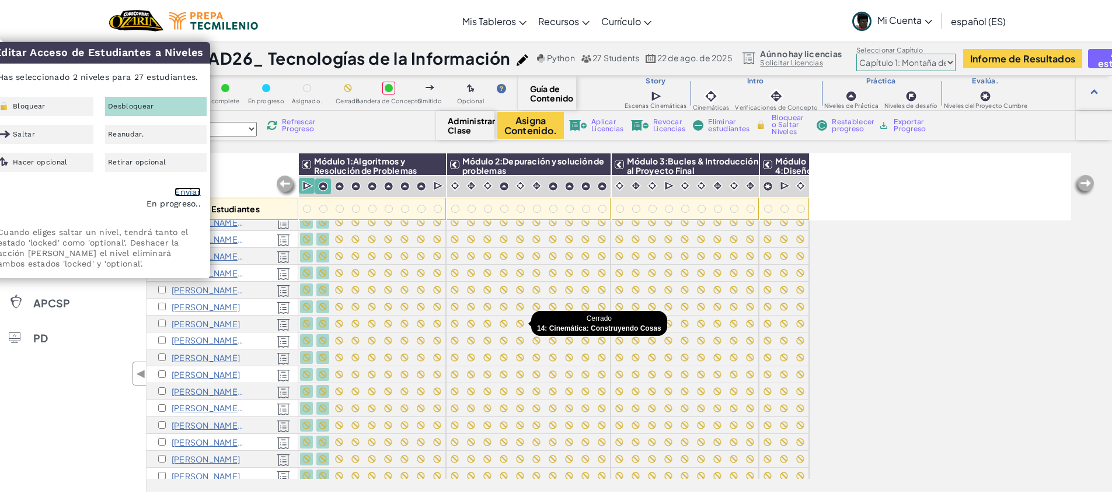
checkbox input "false"
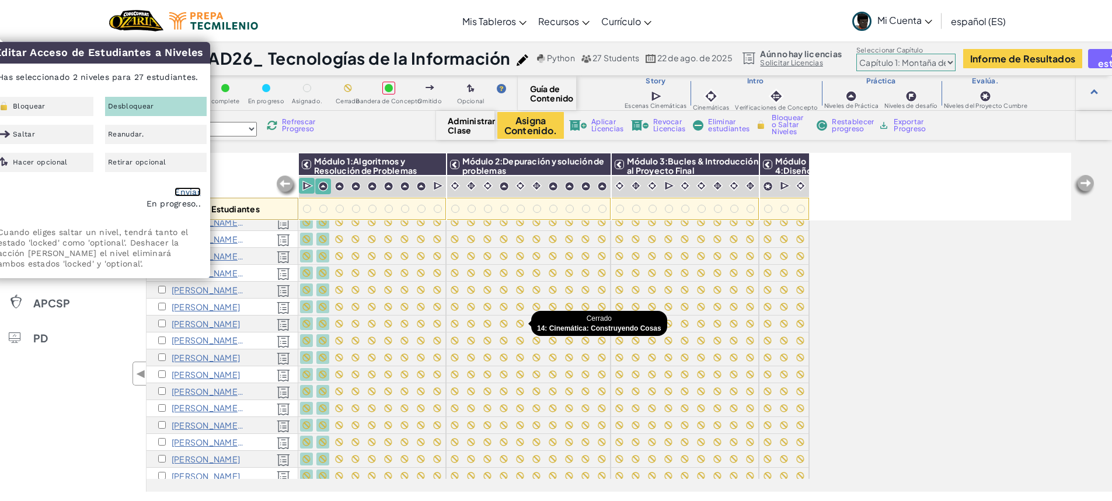
checkbox input "false"
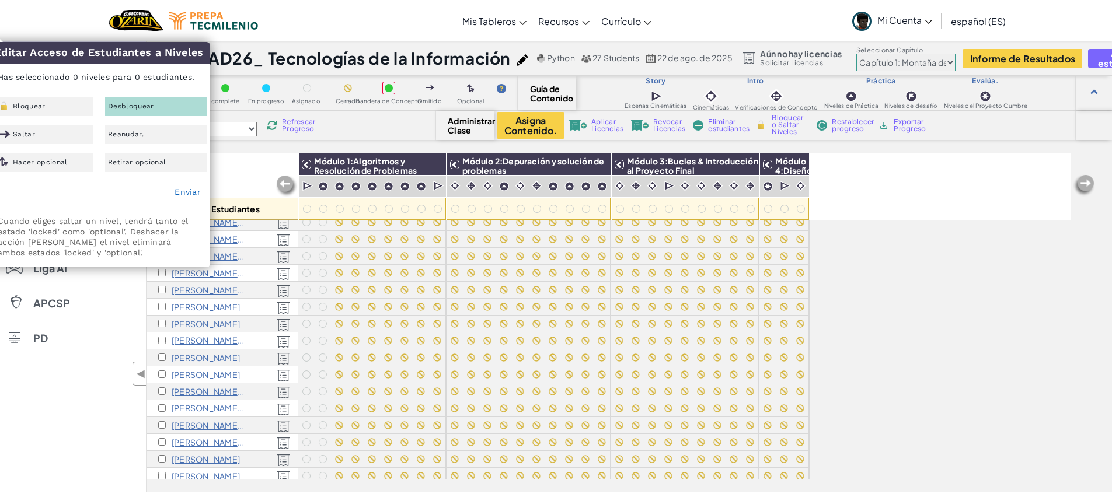
click at [904, 311] on div "Todos los Estudiantes Módulo 1:Algoritmos y Resolución de Problemas Módulo 2:De…" at bounding box center [609, 257] width 925 height 443
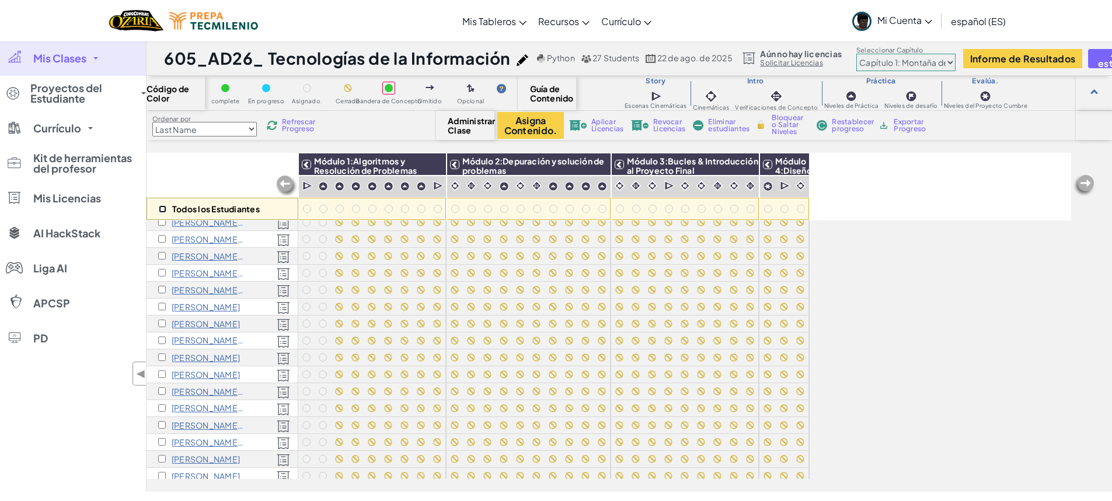
click at [162, 208] on input "checkbox" at bounding box center [163, 209] width 8 height 8
checkbox input "true"
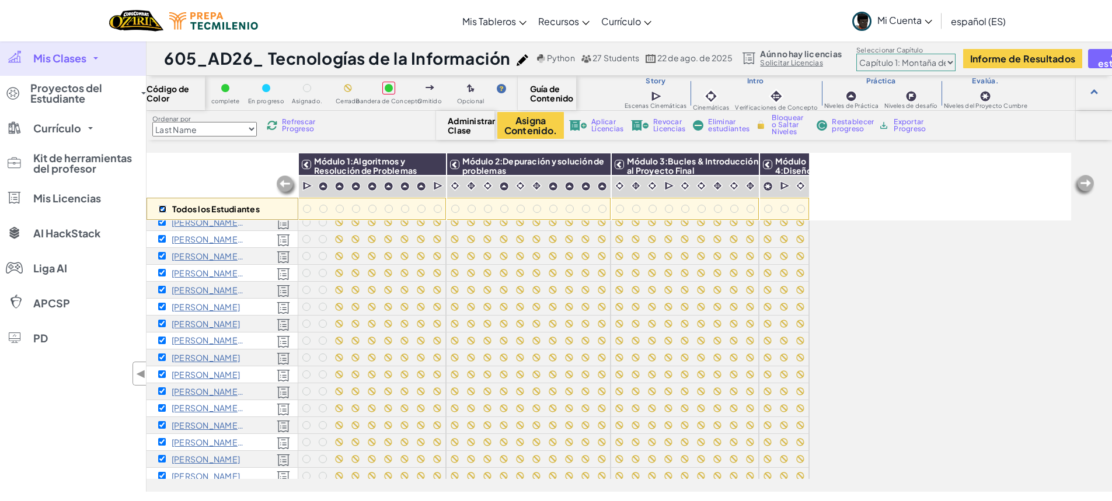
checkbox input "true"
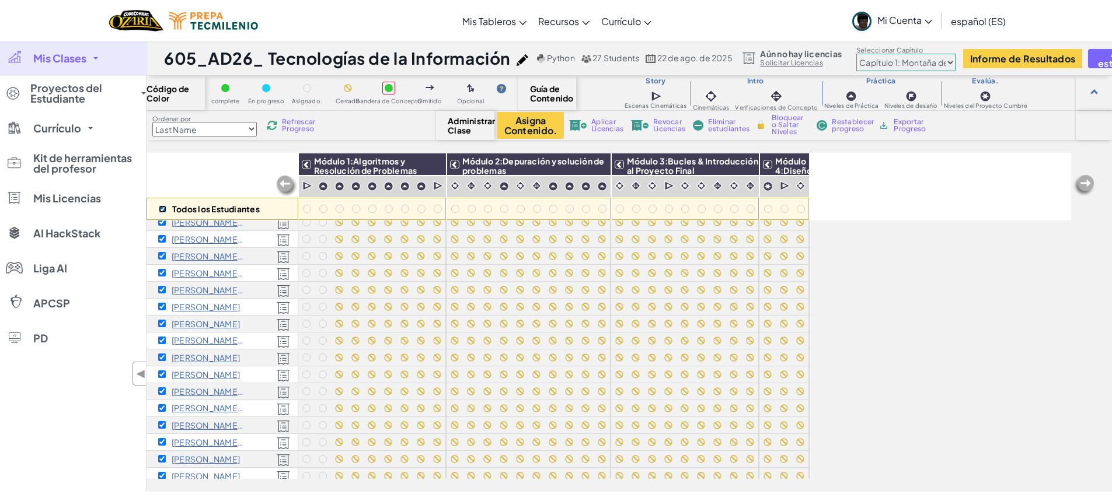
checkbox input "true"
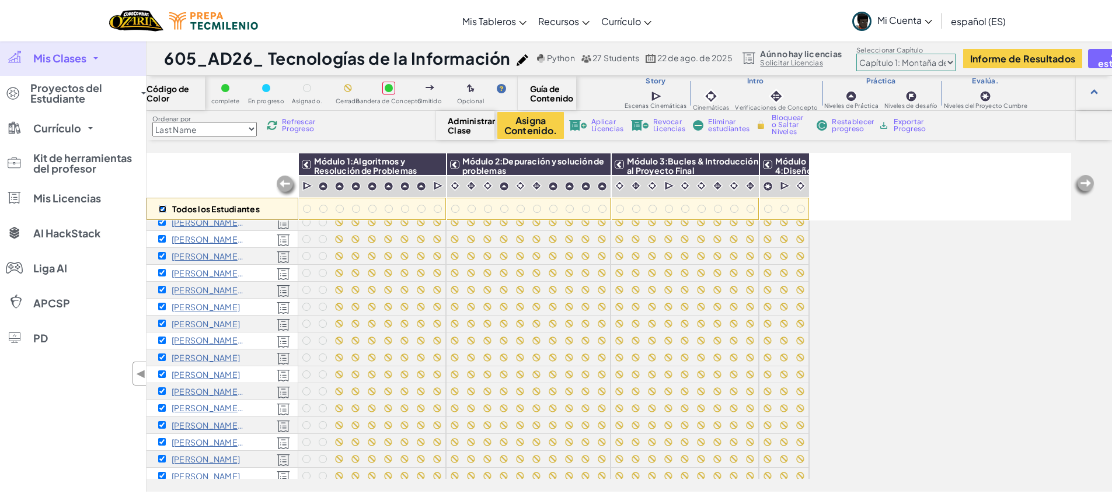
checkbox input "true"
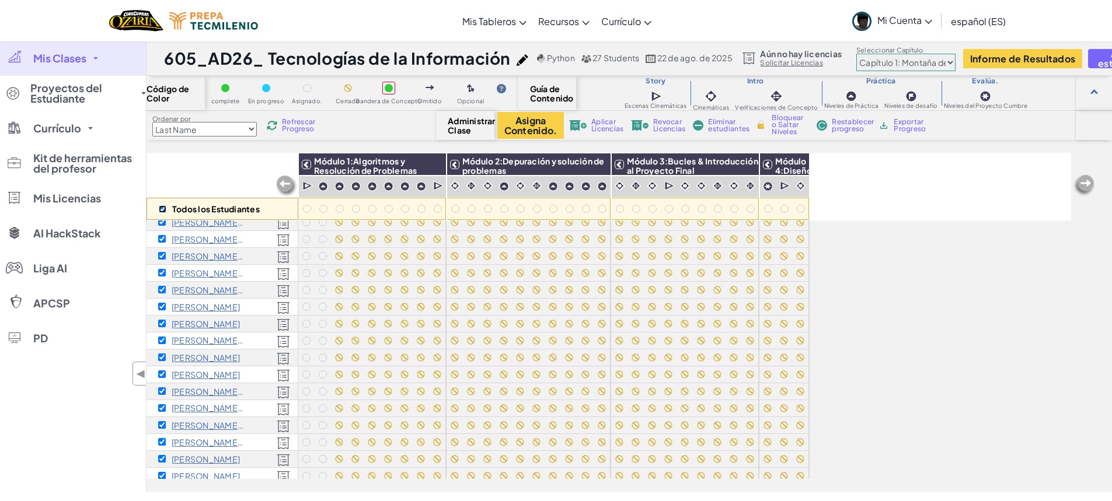
checkbox input "true"
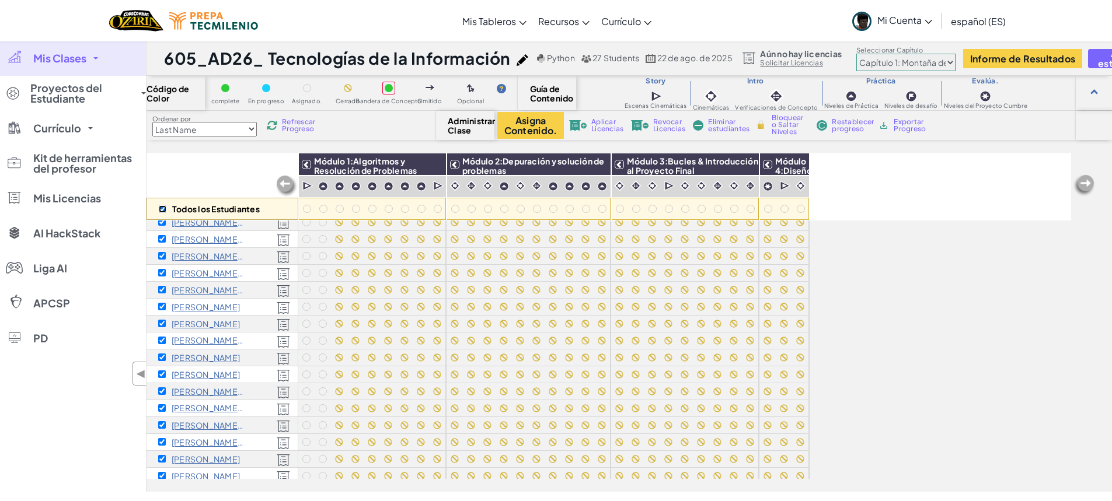
checkbox input "true"
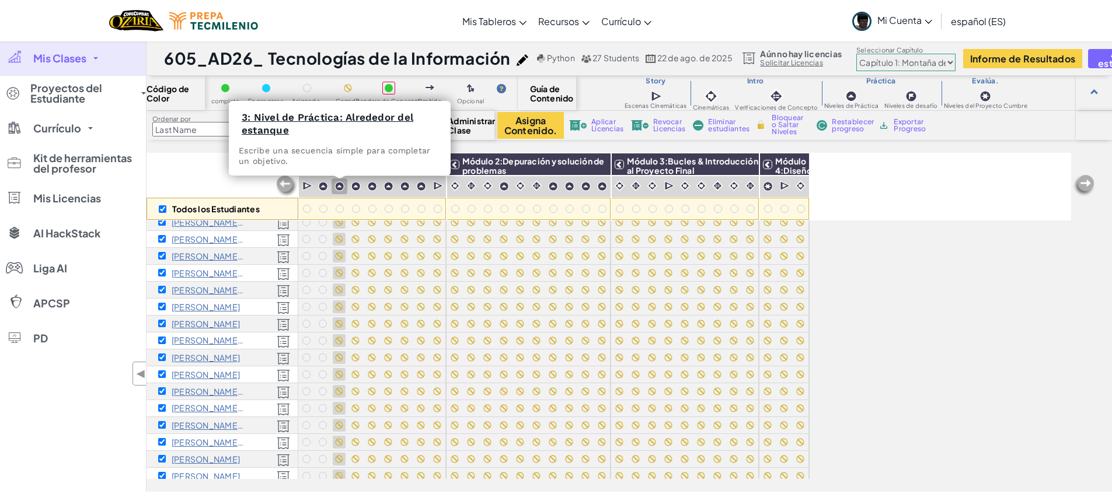
click at [339, 187] on img at bounding box center [339, 187] width 10 height 10
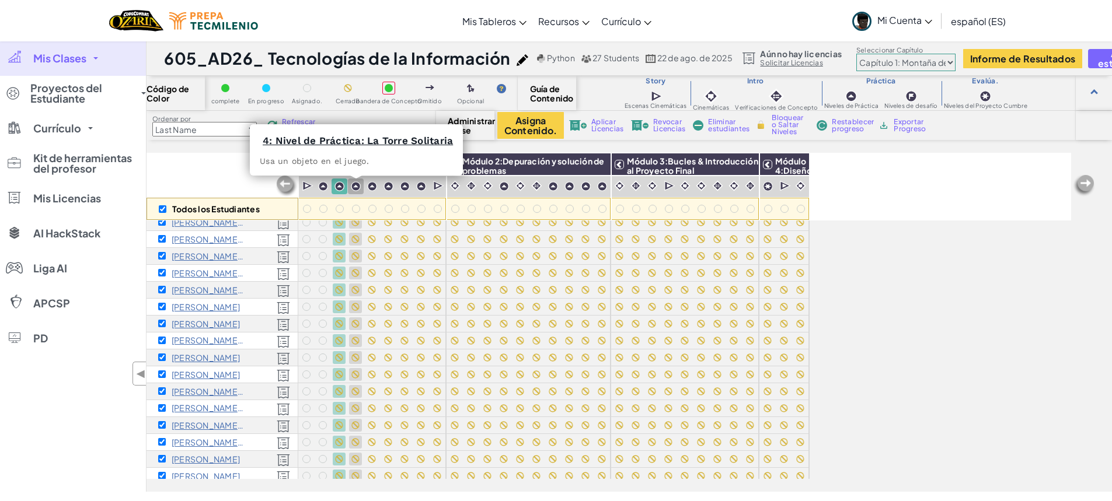
click at [356, 187] on img at bounding box center [356, 187] width 10 height 10
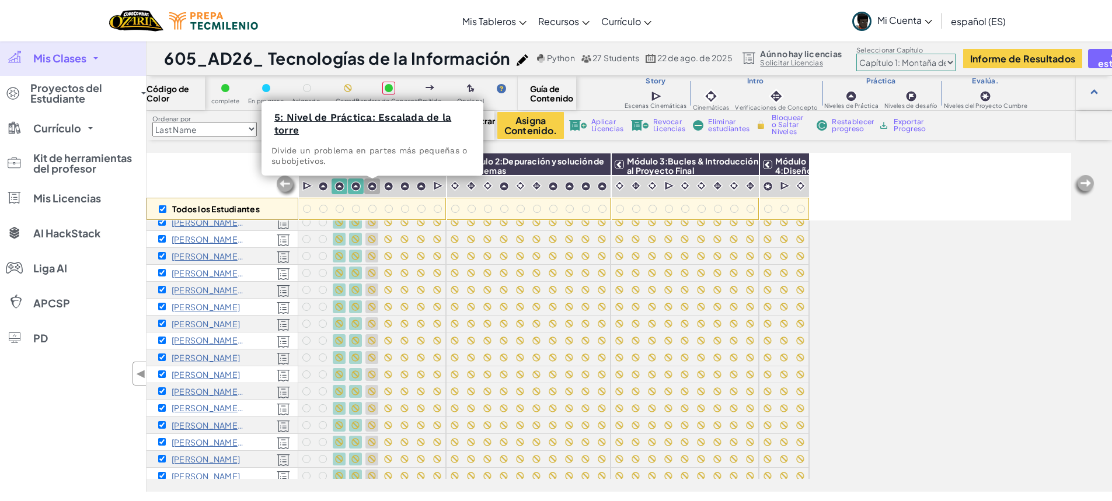
click at [374, 185] on img at bounding box center [372, 187] width 10 height 10
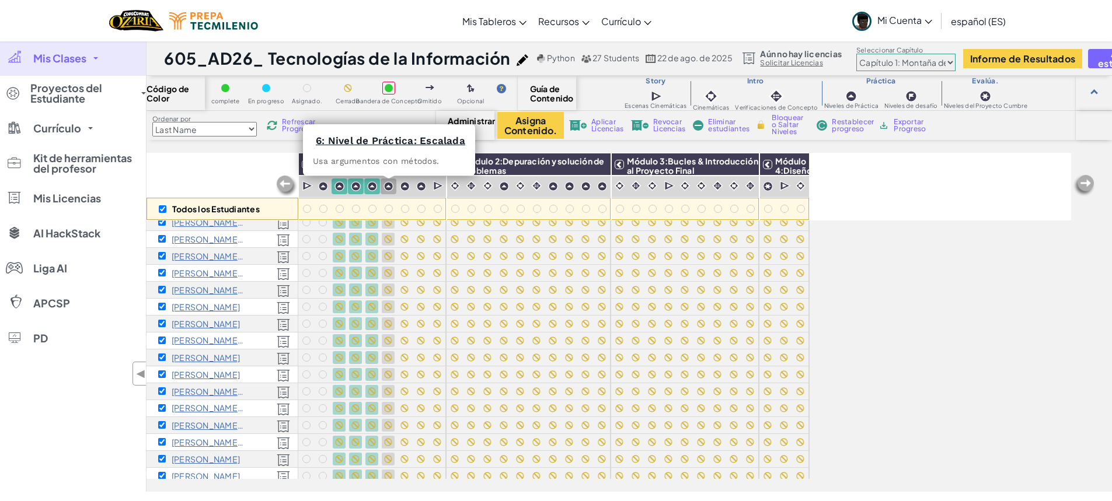
click at [390, 187] on img at bounding box center [389, 187] width 10 height 10
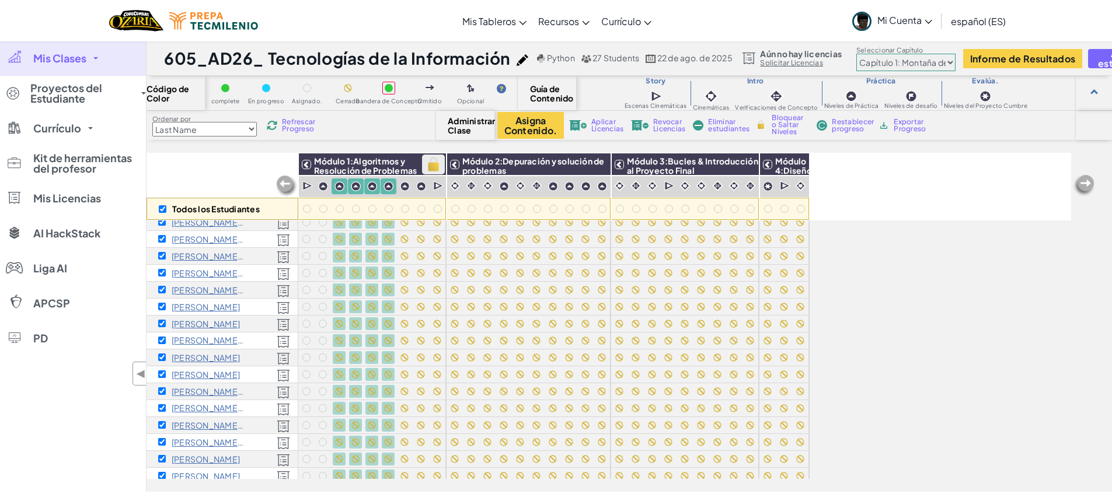
click at [436, 164] on img at bounding box center [433, 165] width 20 height 18
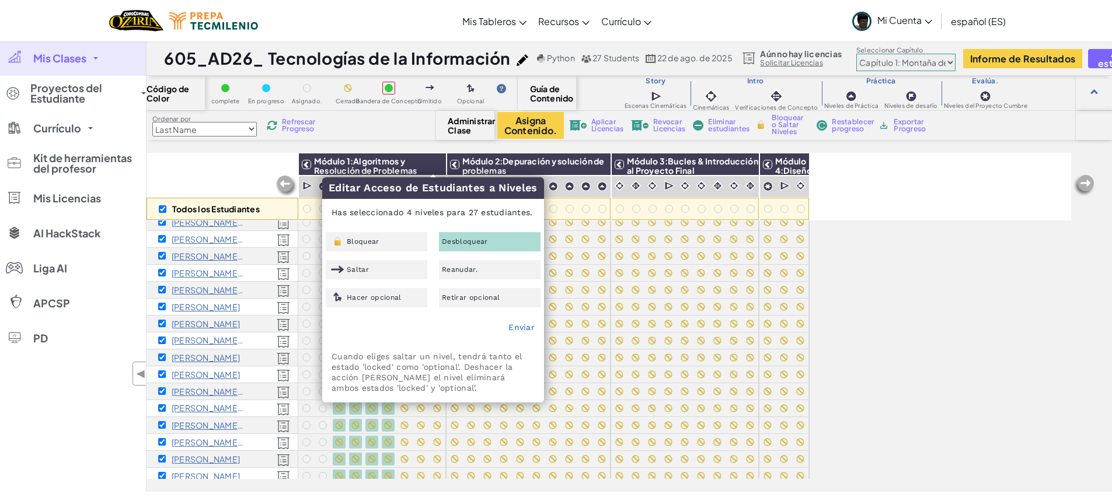
click at [471, 243] on span "Desbloquear" at bounding box center [465, 241] width 46 height 7
click at [517, 327] on link "Enviar" at bounding box center [521, 327] width 26 height 9
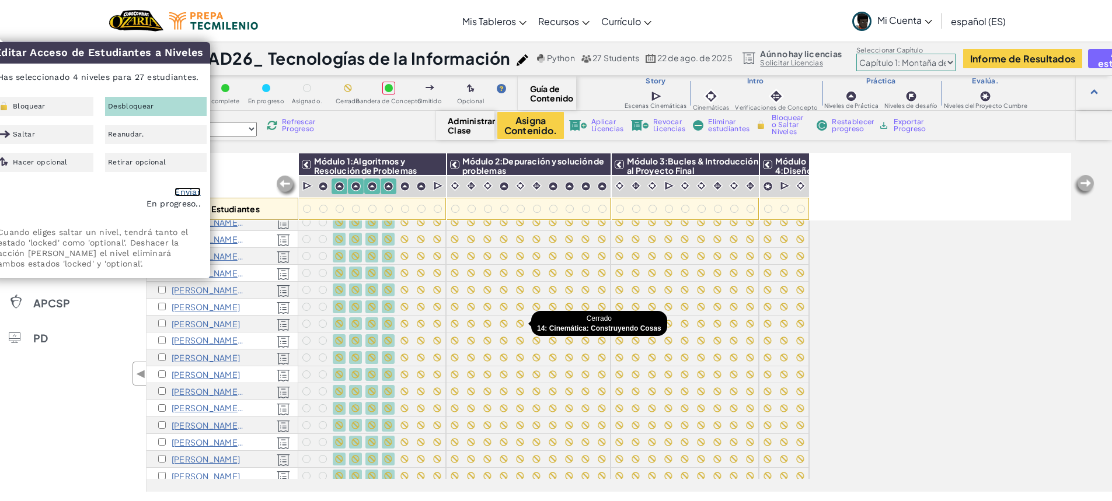
checkbox input "false"
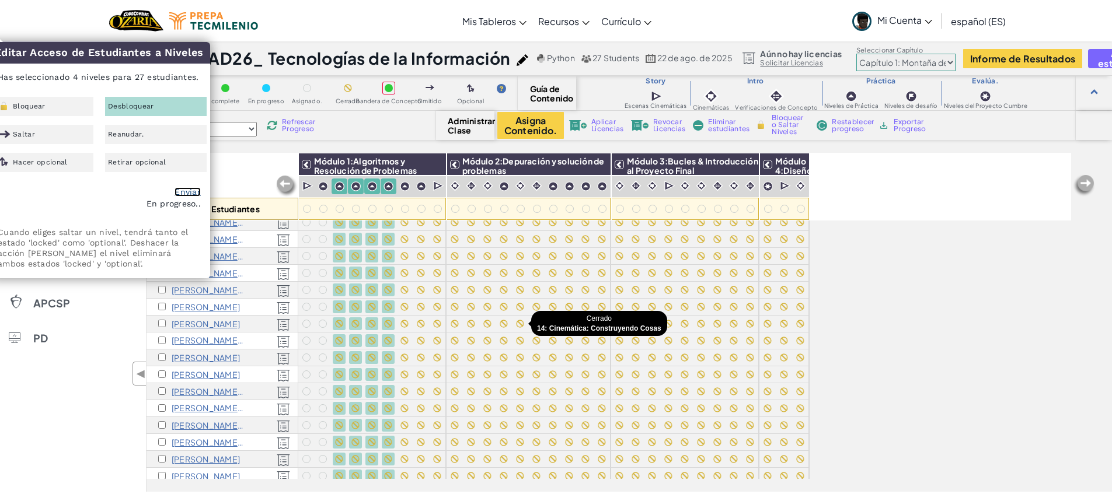
checkbox input "false"
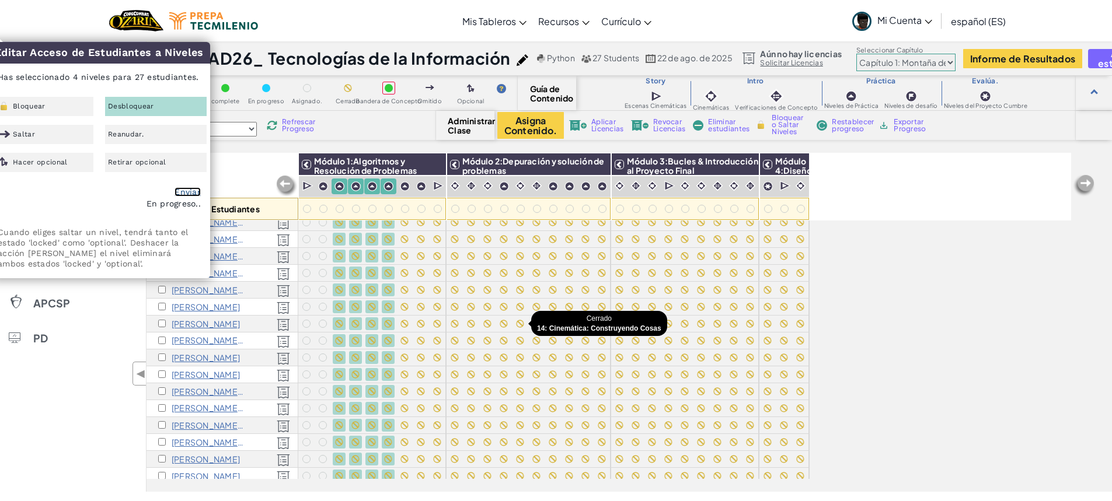
checkbox input "false"
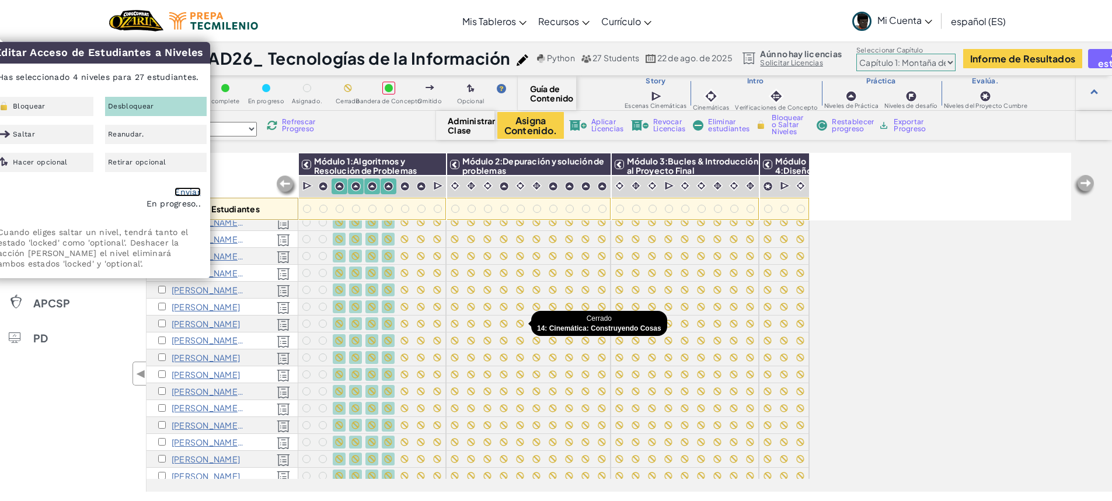
checkbox input "false"
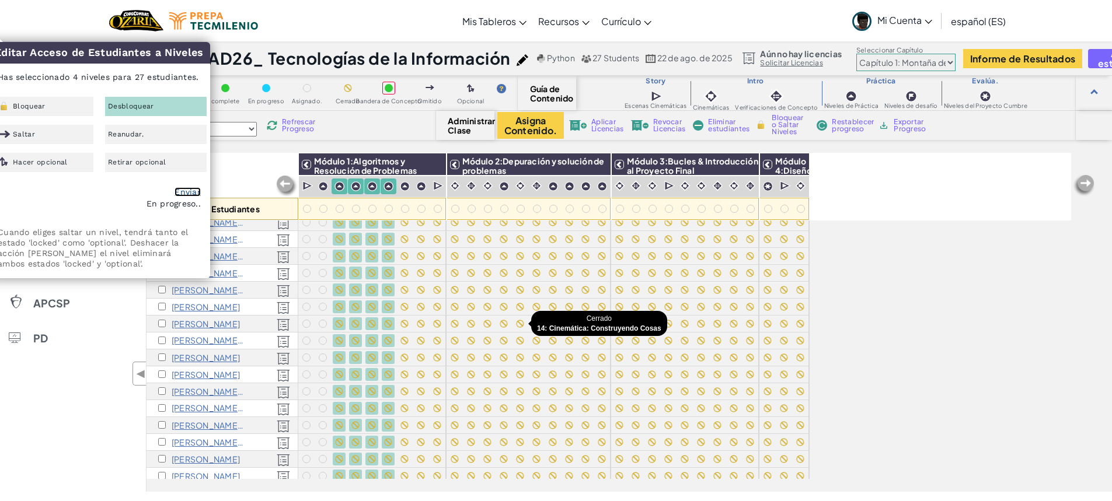
checkbox input "false"
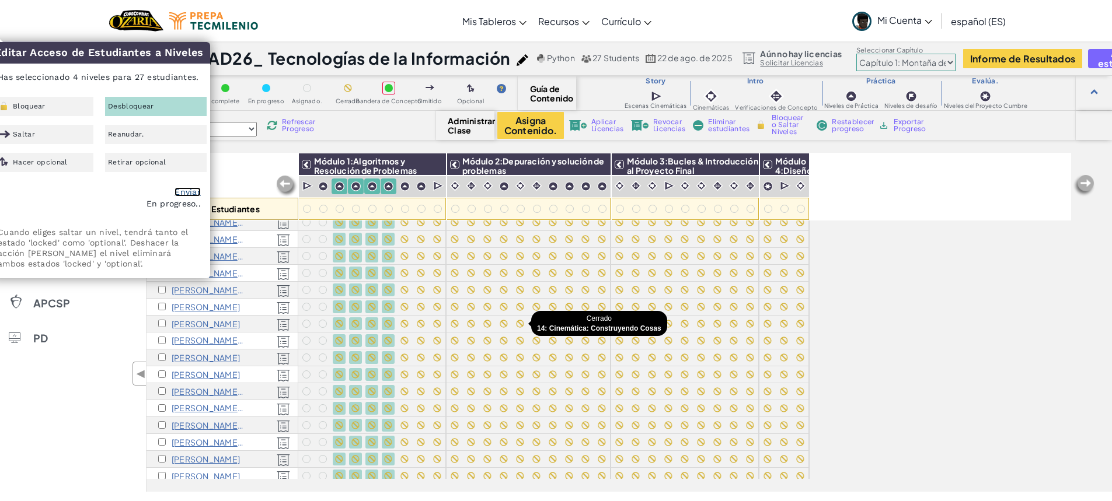
checkbox input "false"
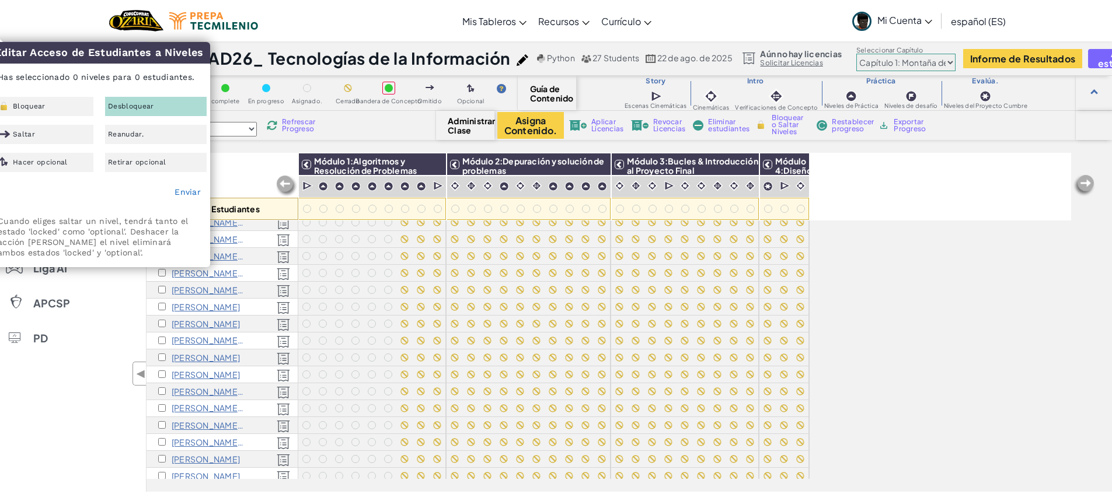
click at [900, 299] on div "Todos los Estudiantes Módulo 1:Algoritmos y Resolución de Problemas Módulo 2:De…" at bounding box center [609, 257] width 925 height 443
